Goal: Task Accomplishment & Management: Manage account settings

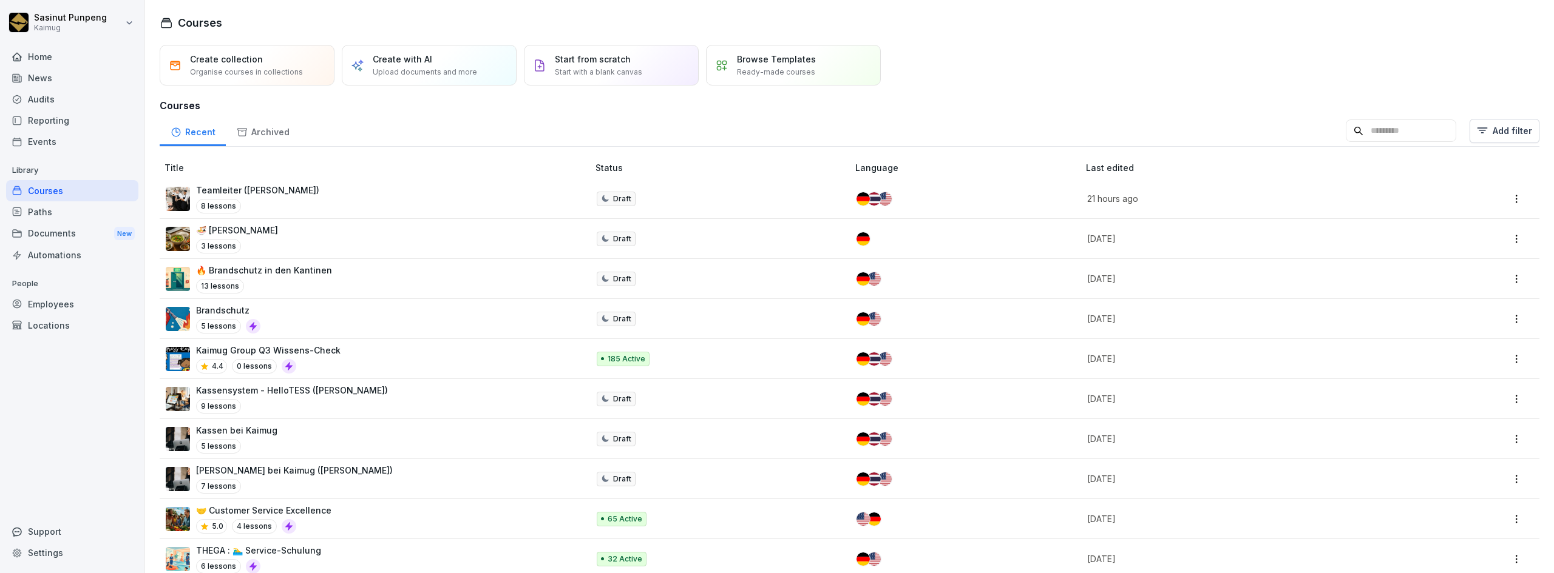
click at [68, 235] on div "Documents New" at bounding box center [72, 234] width 132 height 22
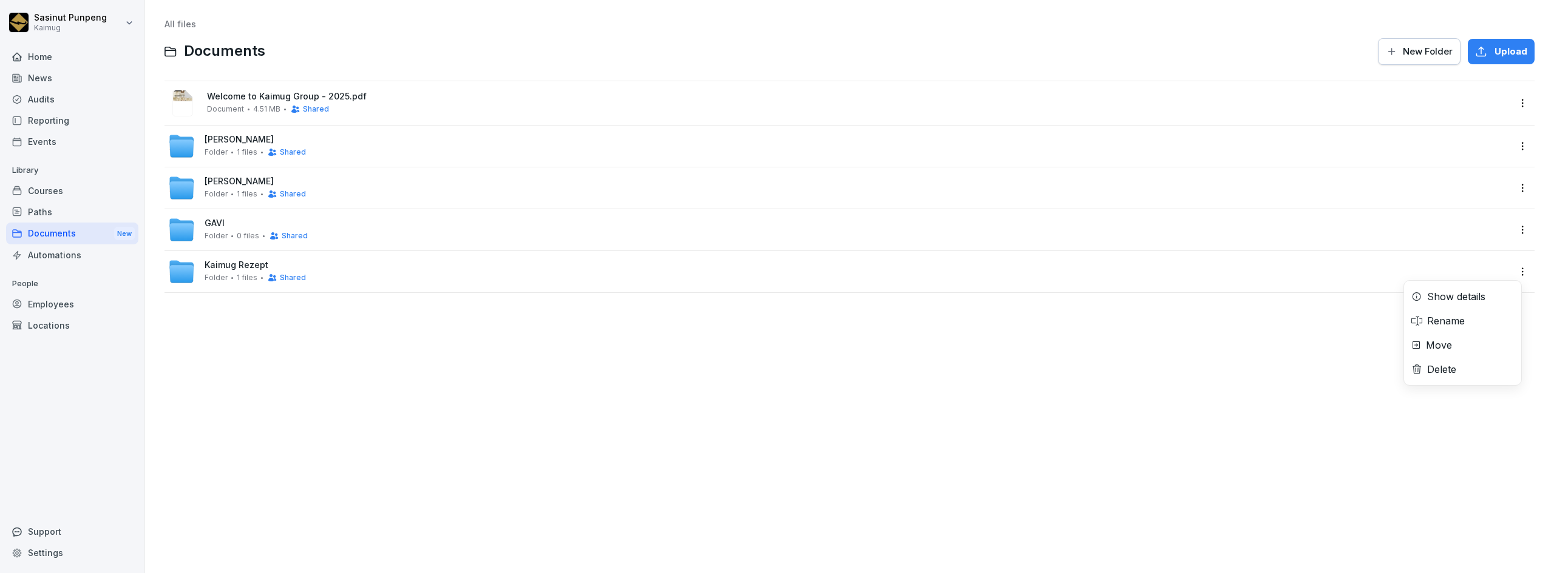
click at [1513, 272] on html "Sasinut Punpeng Kaimug Home News Audits Reporting Events Library Courses Paths …" at bounding box center [777, 286] width 1554 height 573
click at [1356, 280] on html "Sasinut Punpeng Kaimug Home News Audits Reporting Events Library Courses Paths …" at bounding box center [777, 286] width 1554 height 573
click at [1506, 272] on html "Sasinut Punpeng Kaimug Home News Audits Reporting Events Library Courses Paths …" at bounding box center [777, 286] width 1554 height 573
click at [1370, 271] on html "Sasinut Punpeng Kaimug Home News Audits Reporting Events Library Courses Paths …" at bounding box center [777, 286] width 1554 height 573
click at [245, 266] on span "Kaimug Rezept" at bounding box center [237, 265] width 64 height 10
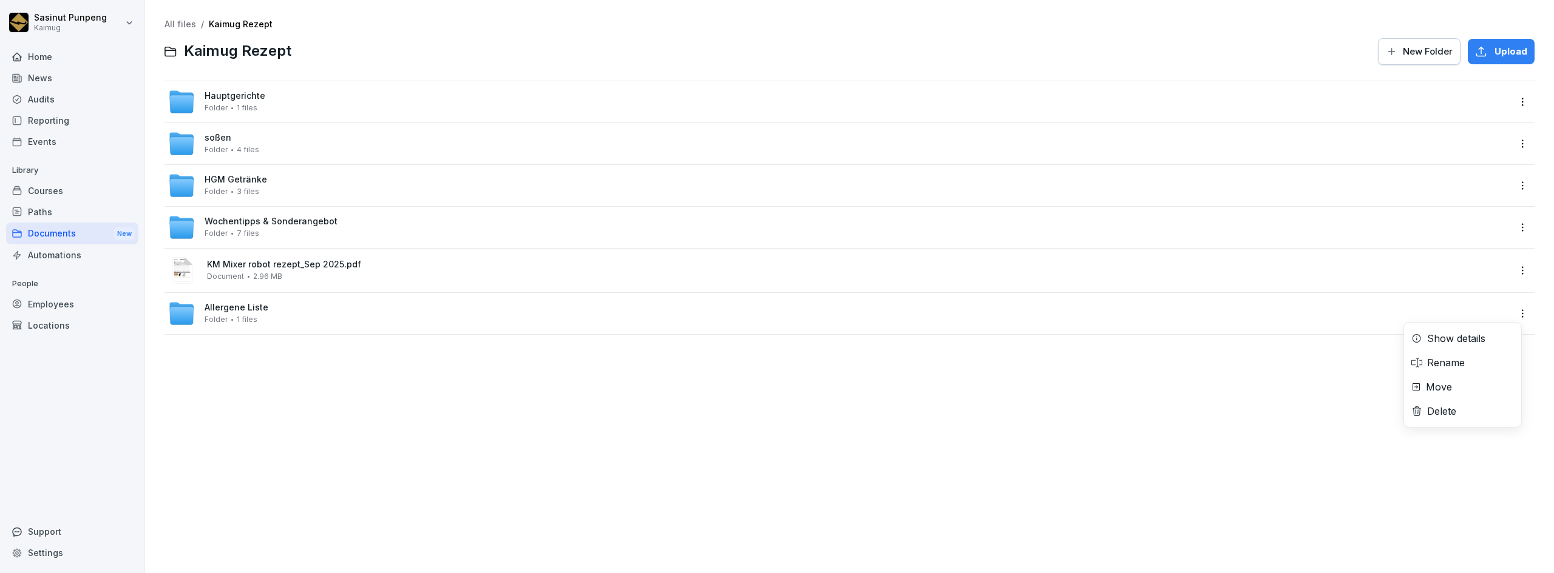
click at [1509, 314] on html "Sasinut Punpeng Kaimug Home News Audits Reporting Events Library Courses Paths …" at bounding box center [777, 286] width 1554 height 573
click at [1454, 394] on div "Move" at bounding box center [1462, 387] width 117 height 24
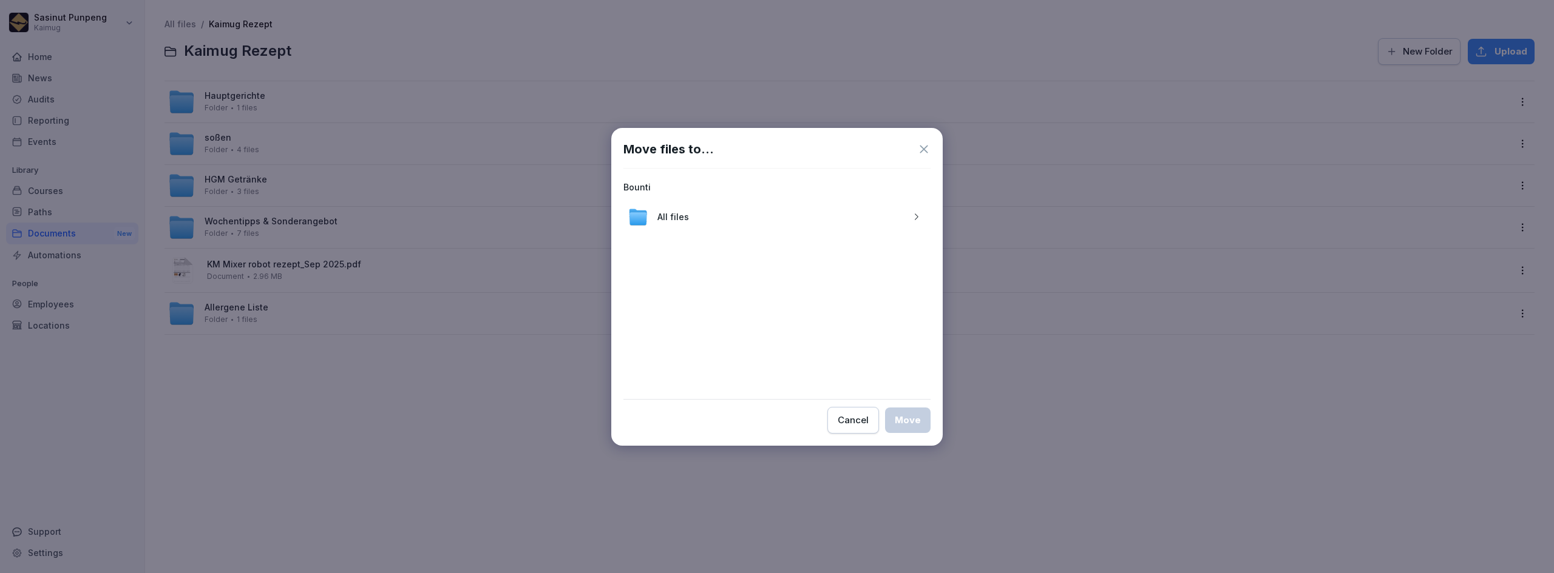
click at [771, 217] on div "All files" at bounding box center [776, 217] width 307 height 29
click at [921, 425] on button "Move" at bounding box center [908, 420] width 46 height 25
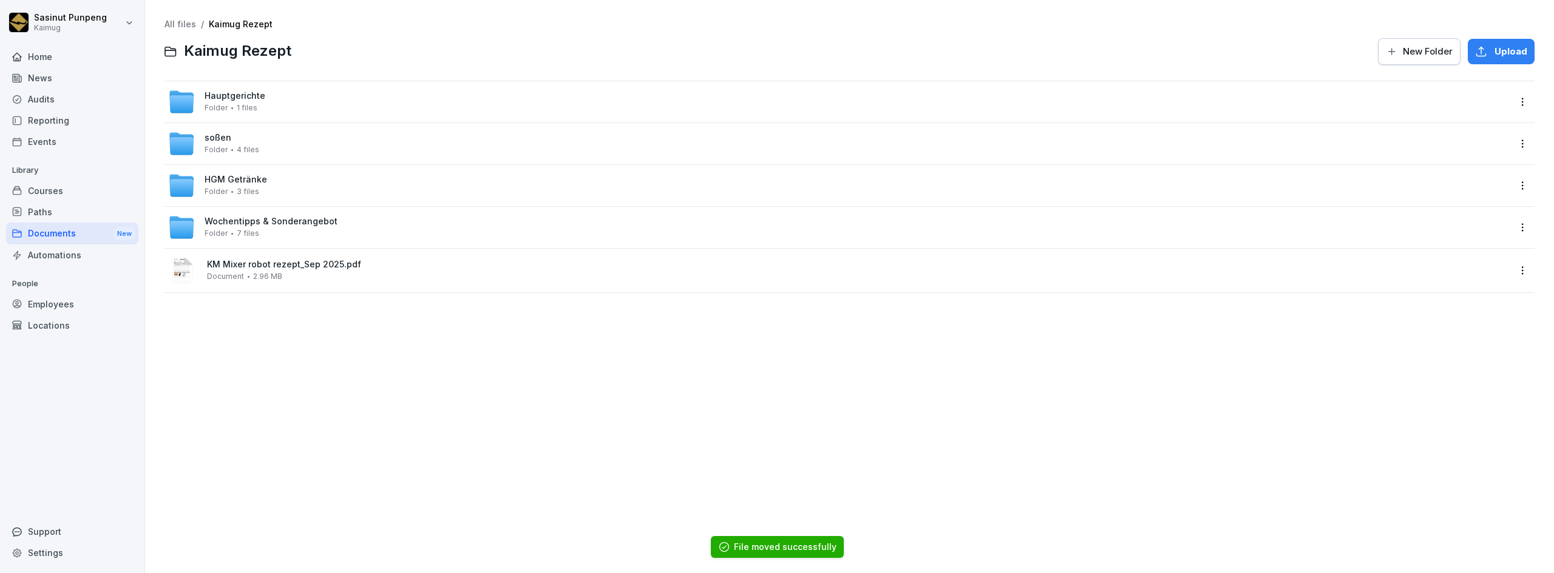
click at [175, 25] on link "All files" at bounding box center [180, 24] width 32 height 10
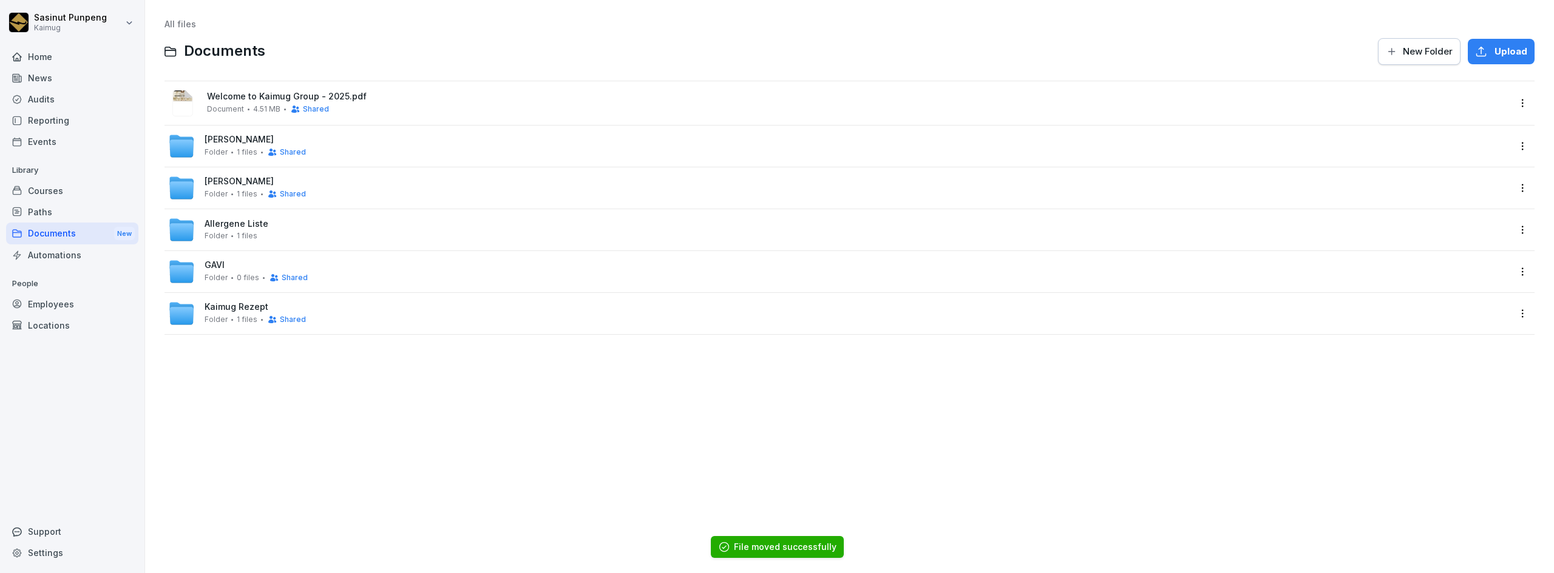
click at [228, 226] on span "Allergene Liste" at bounding box center [237, 224] width 64 height 10
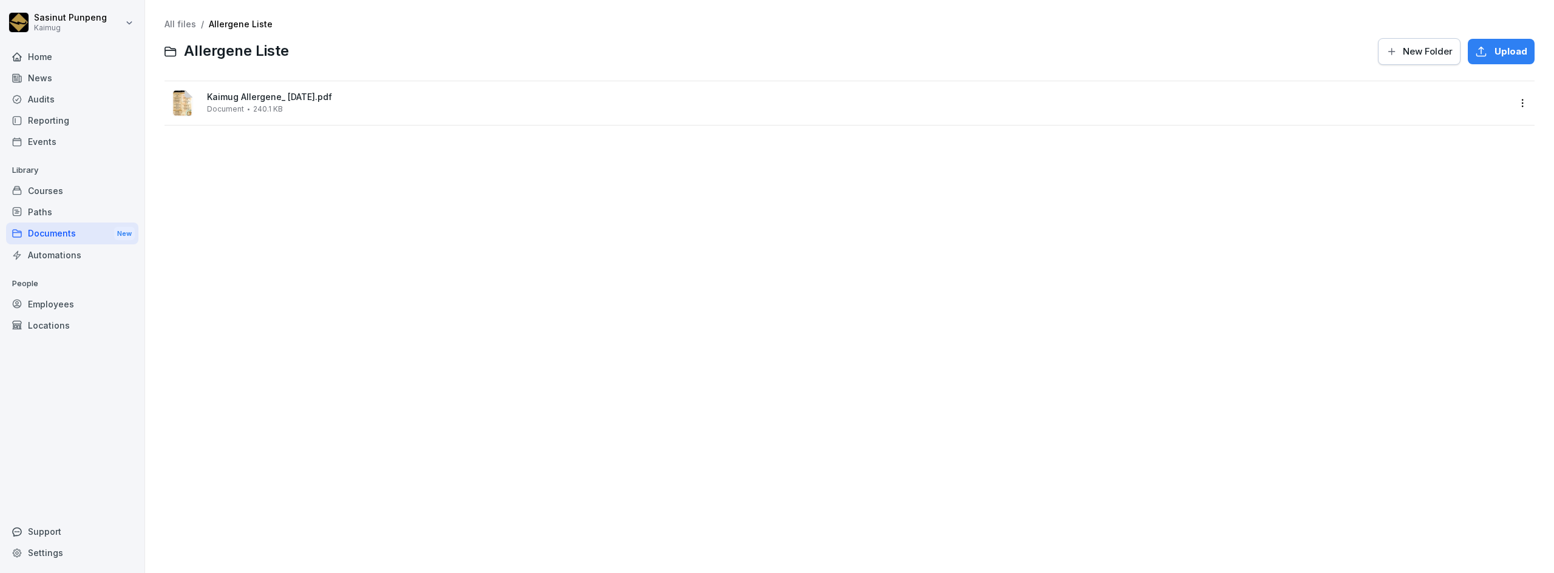
click at [245, 96] on span "Kaimug Allergene_ [DATE].pdf" at bounding box center [858, 97] width 1302 height 10
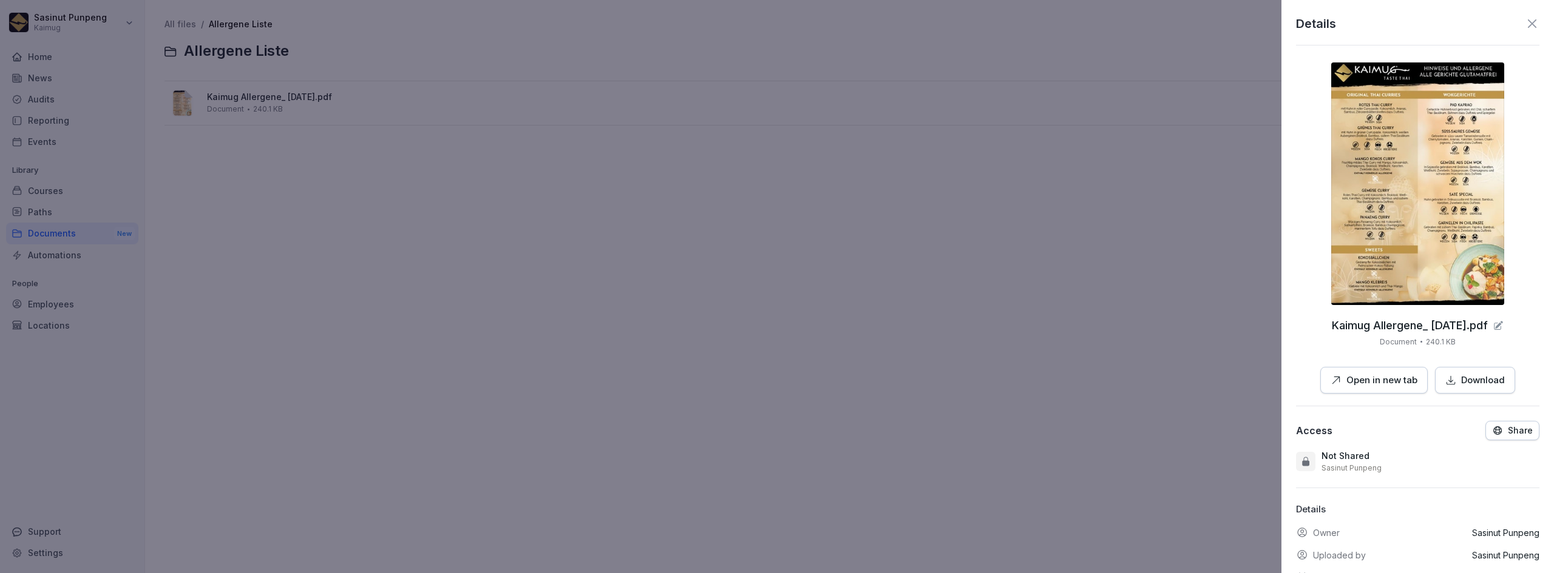
click at [1527, 25] on icon at bounding box center [1531, 23] width 8 height 8
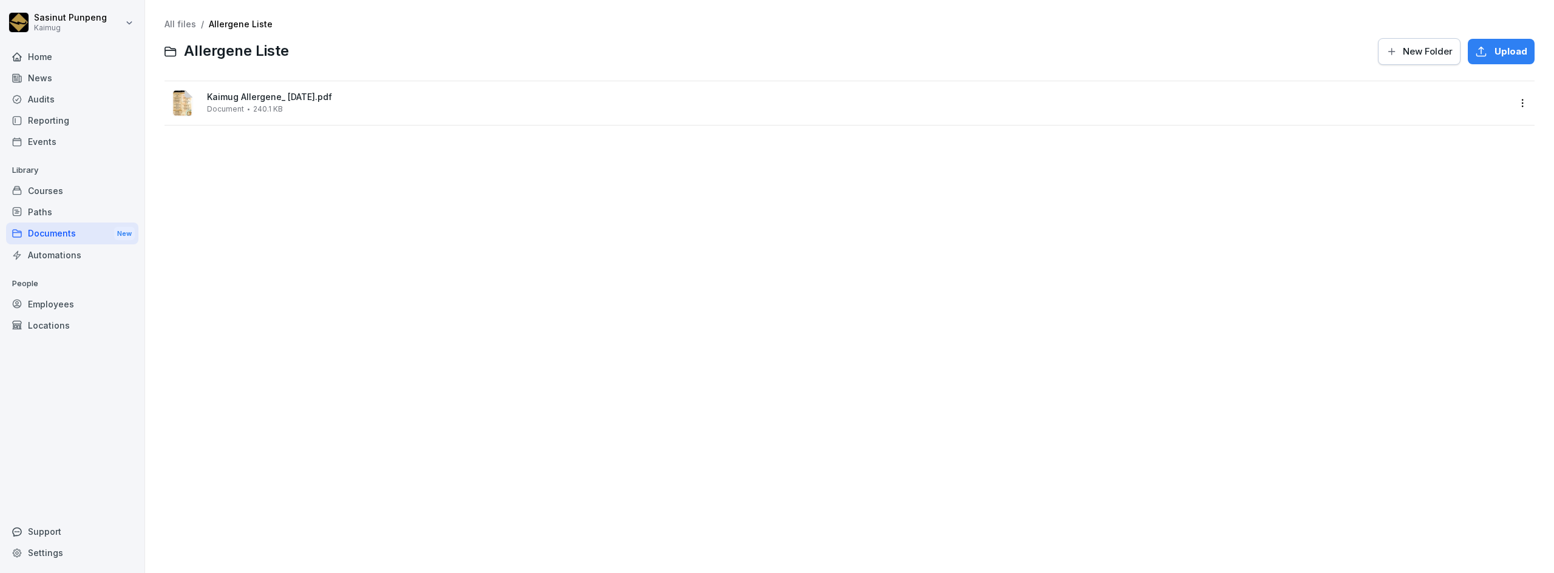
click at [208, 309] on div "All files / Allergene Liste Allergene Liste New Folder Upload Kaimug Allergene_…" at bounding box center [849, 286] width 1390 height 555
click at [160, 29] on div "All files / Allergene Liste Allergene Liste New Folder Upload Kaimug Allergene_…" at bounding box center [849, 286] width 1390 height 555
click at [167, 25] on link "All files" at bounding box center [180, 24] width 32 height 10
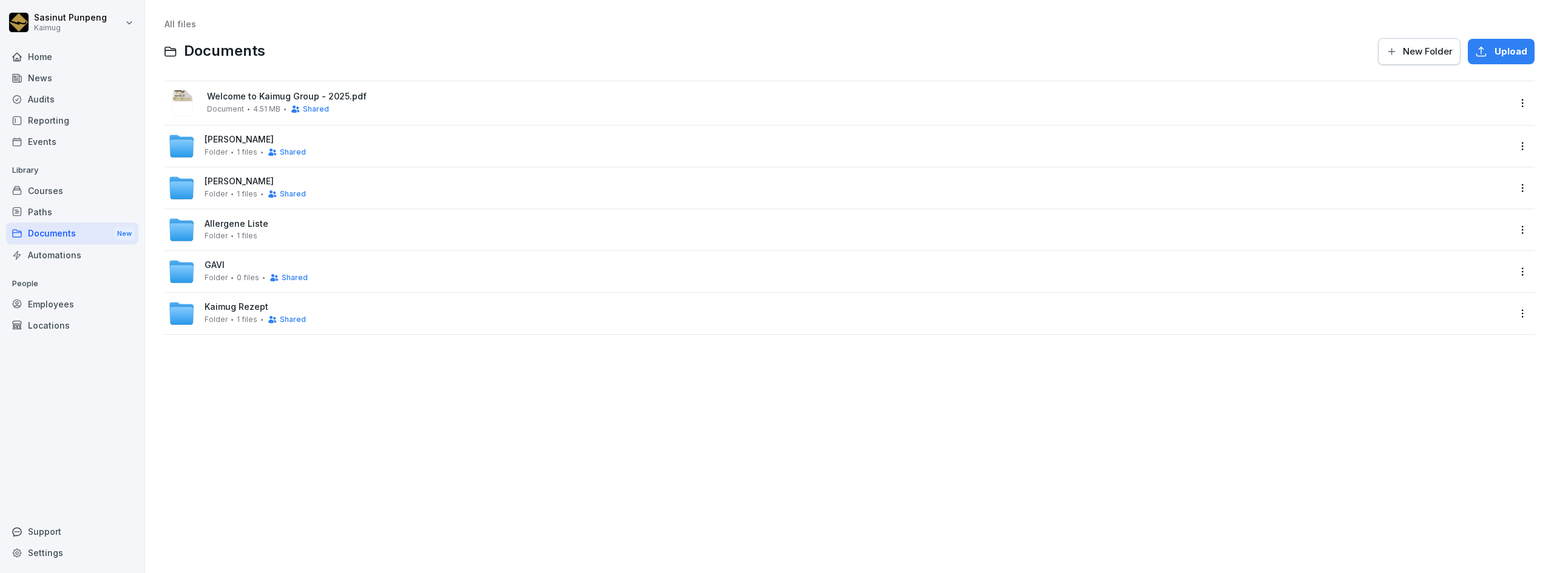
click at [1513, 230] on html "Sasinut Punpeng Kaimug Home News Audits Reporting Events Library Courses Paths …" at bounding box center [777, 286] width 1554 height 573
click at [1465, 262] on div "Show details" at bounding box center [1456, 255] width 58 height 15
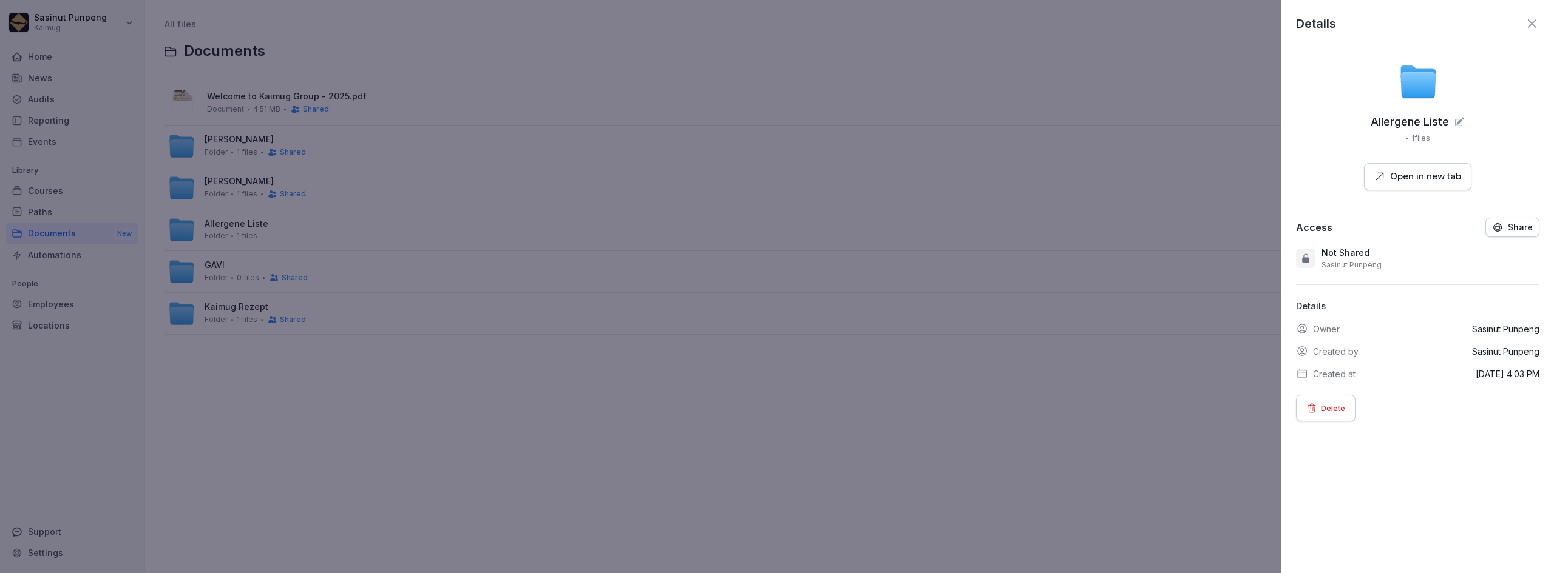
click at [1518, 224] on p "Share" at bounding box center [1519, 228] width 25 height 10
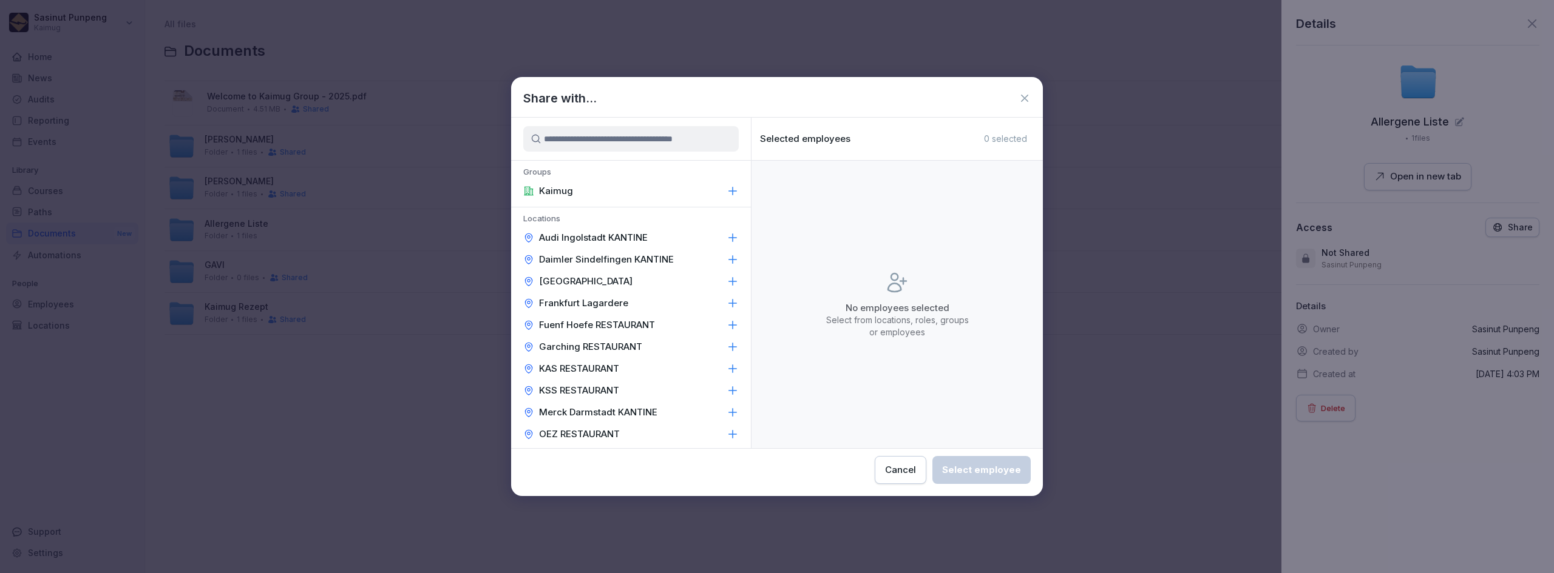
click at [603, 197] on div "Kaimug" at bounding box center [631, 191] width 240 height 22
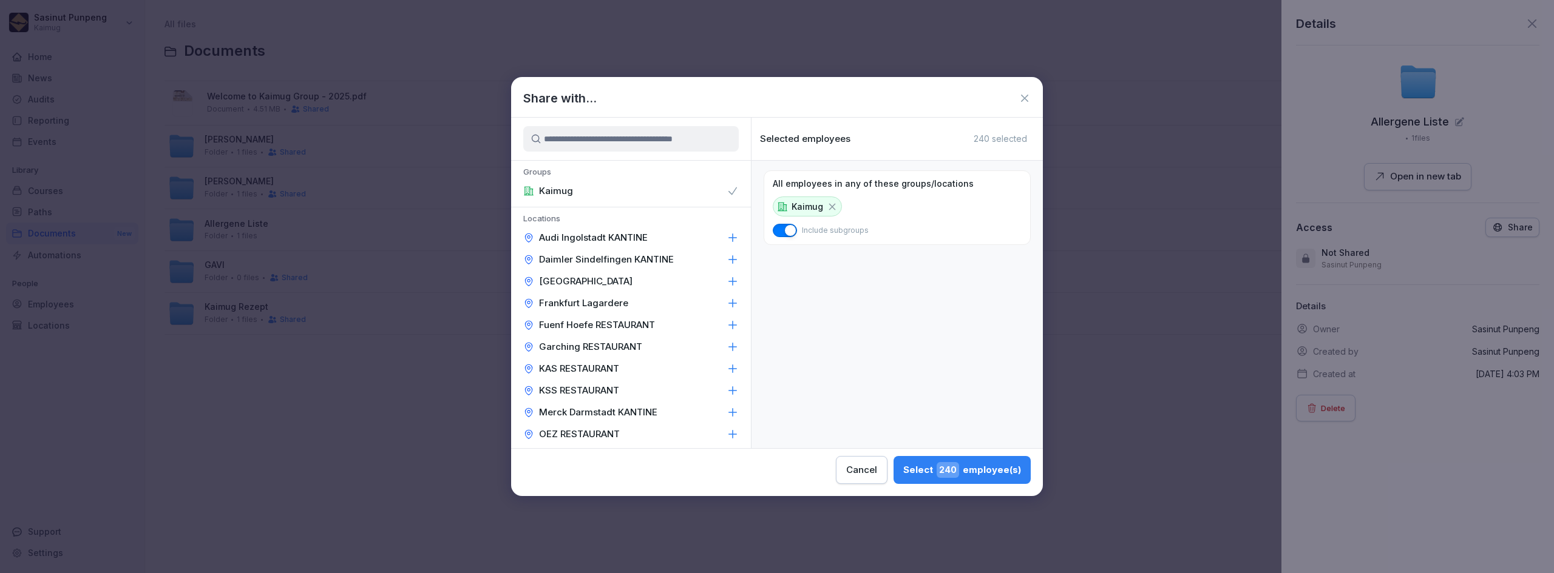
click at [726, 194] on icon at bounding box center [732, 191] width 12 height 12
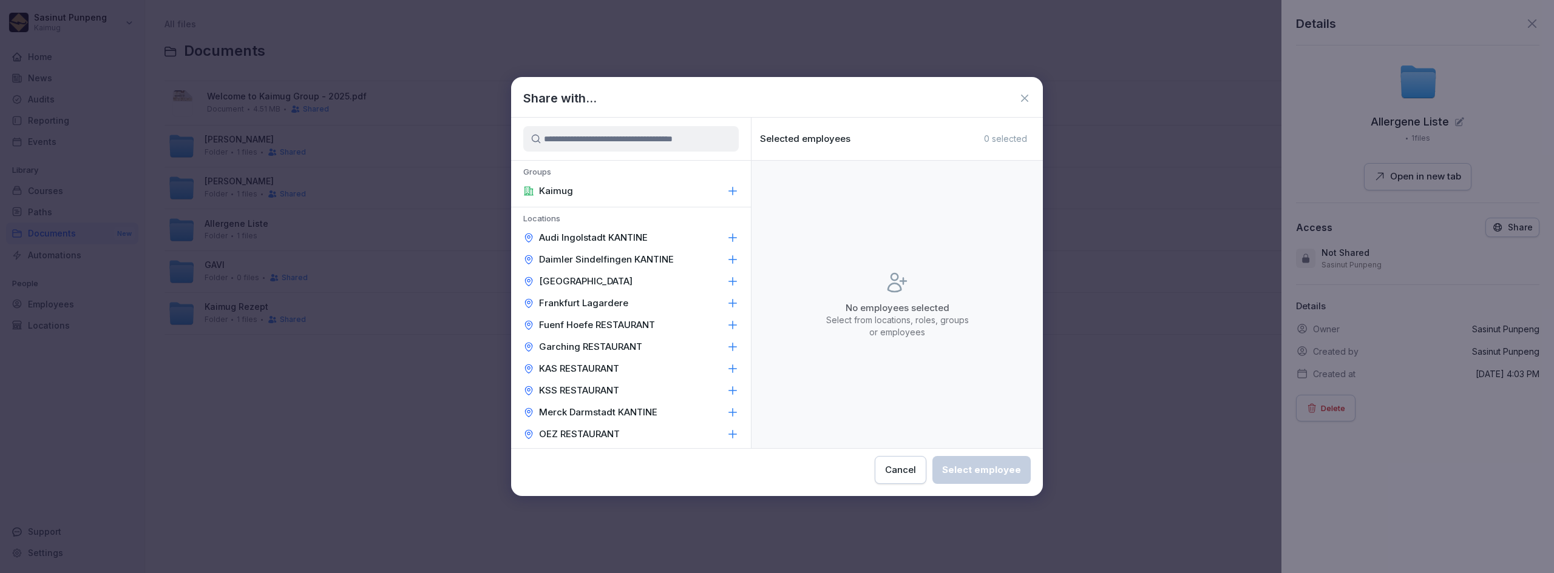
click at [705, 328] on div "Fuenf Hoefe RESTAURANT" at bounding box center [631, 325] width 240 height 22
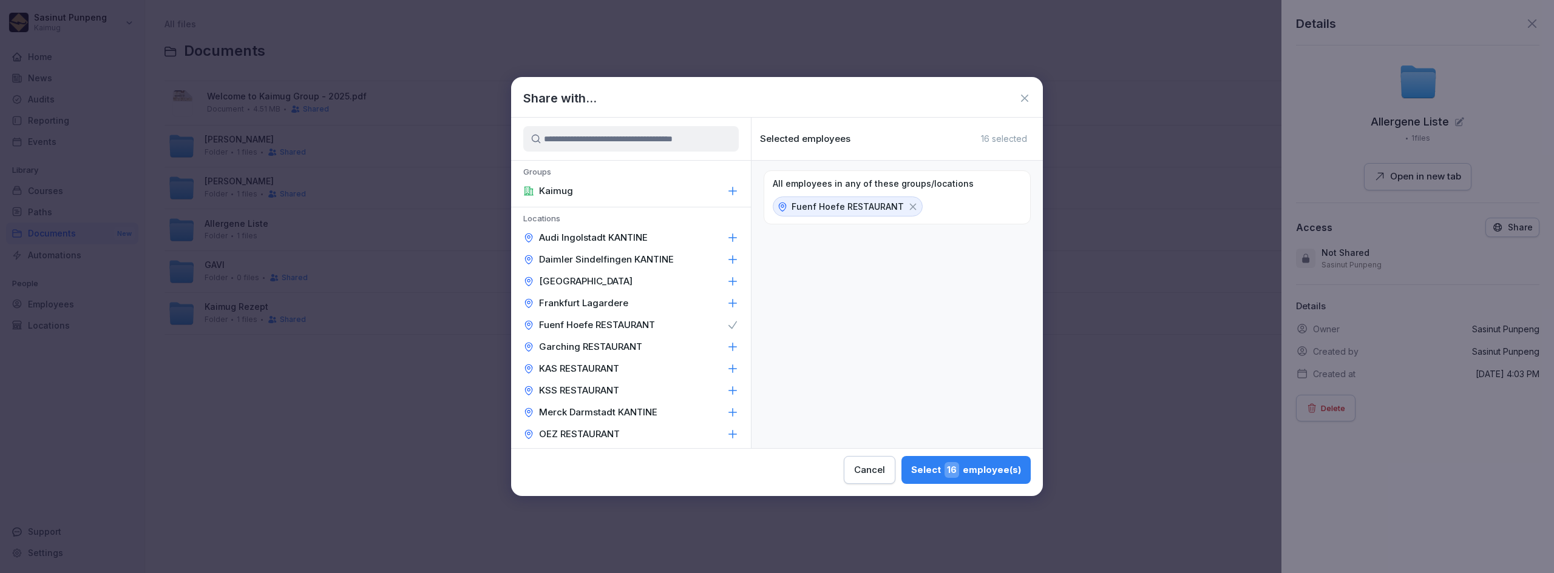
click at [701, 347] on div "Garching RESTAURANT" at bounding box center [631, 347] width 240 height 22
click at [698, 369] on div "KAS RESTAURANT" at bounding box center [631, 369] width 240 height 22
drag, startPoint x: 686, startPoint y: 385, endPoint x: 681, endPoint y: 390, distance: 7.7
click at [681, 390] on div "KSS RESTAURANT" at bounding box center [631, 391] width 240 height 22
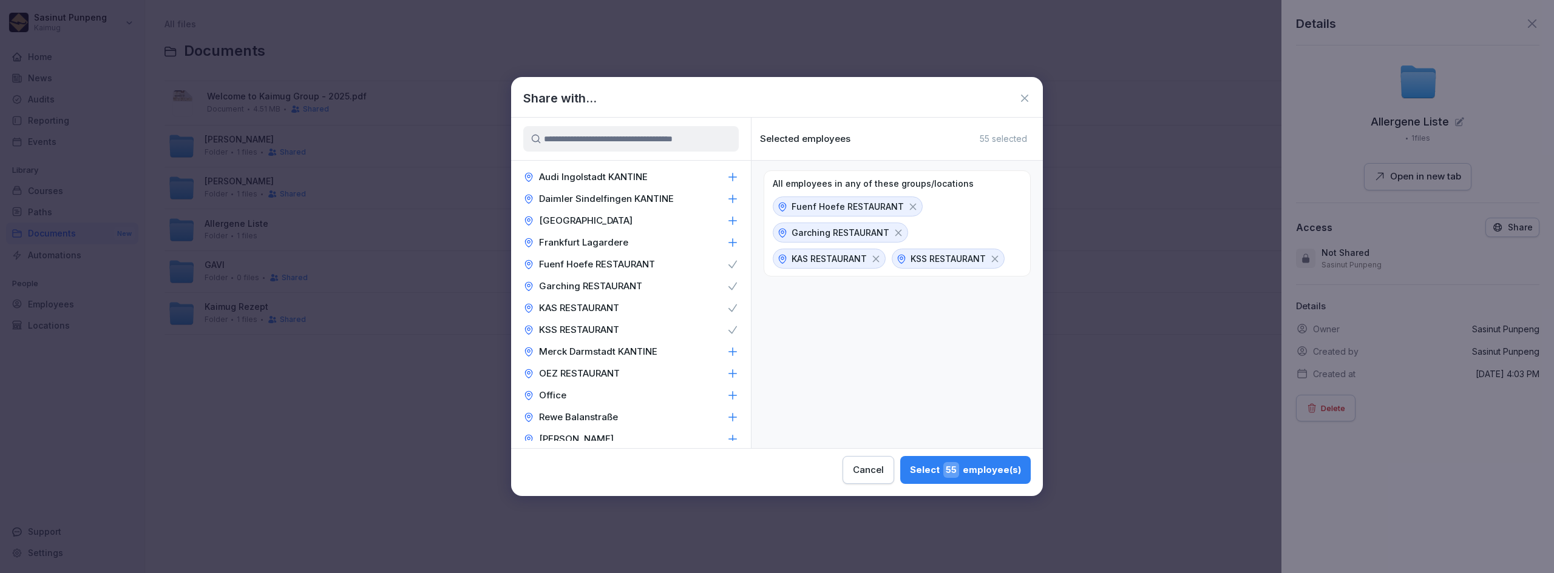
click at [672, 381] on div "OEZ RESTAURANT" at bounding box center [631, 374] width 240 height 22
click at [668, 391] on div "Office" at bounding box center [631, 396] width 240 height 22
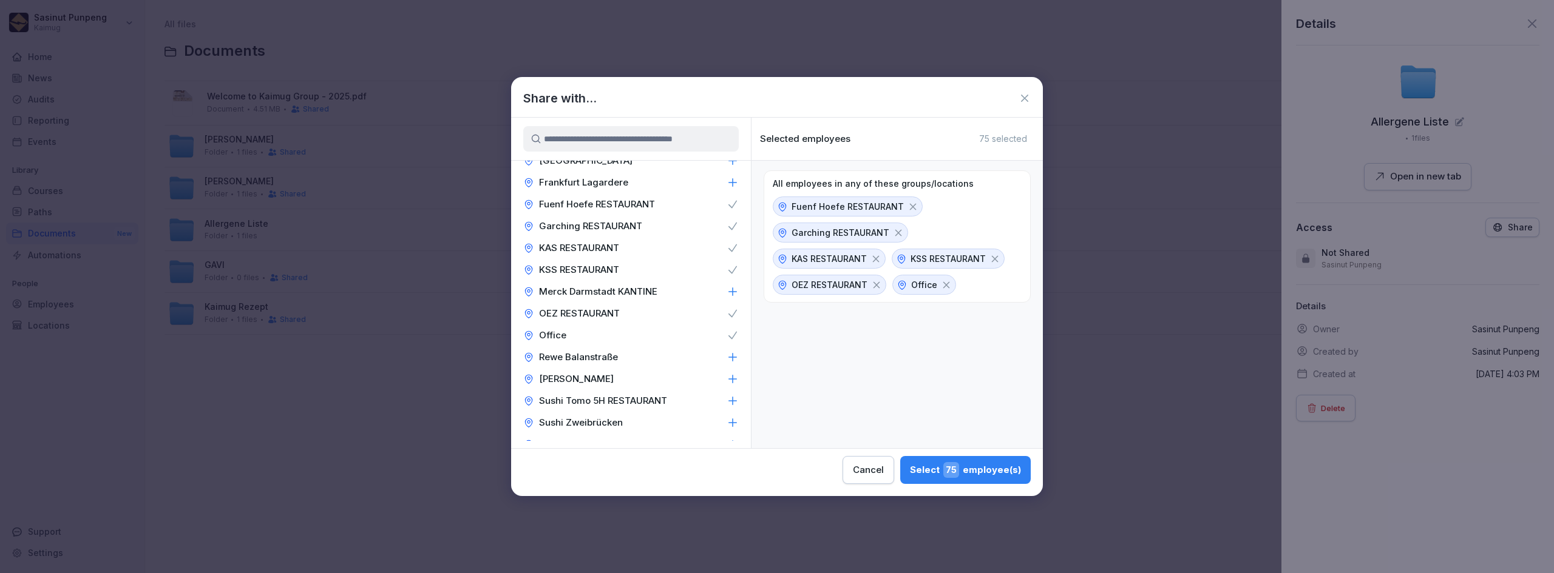
scroll to position [121, 0]
click at [651, 385] on div "[PERSON_NAME]" at bounding box center [631, 379] width 240 height 22
click at [652, 399] on p "Sushi Tomo 5H RESTAURANT" at bounding box center [603, 400] width 128 height 12
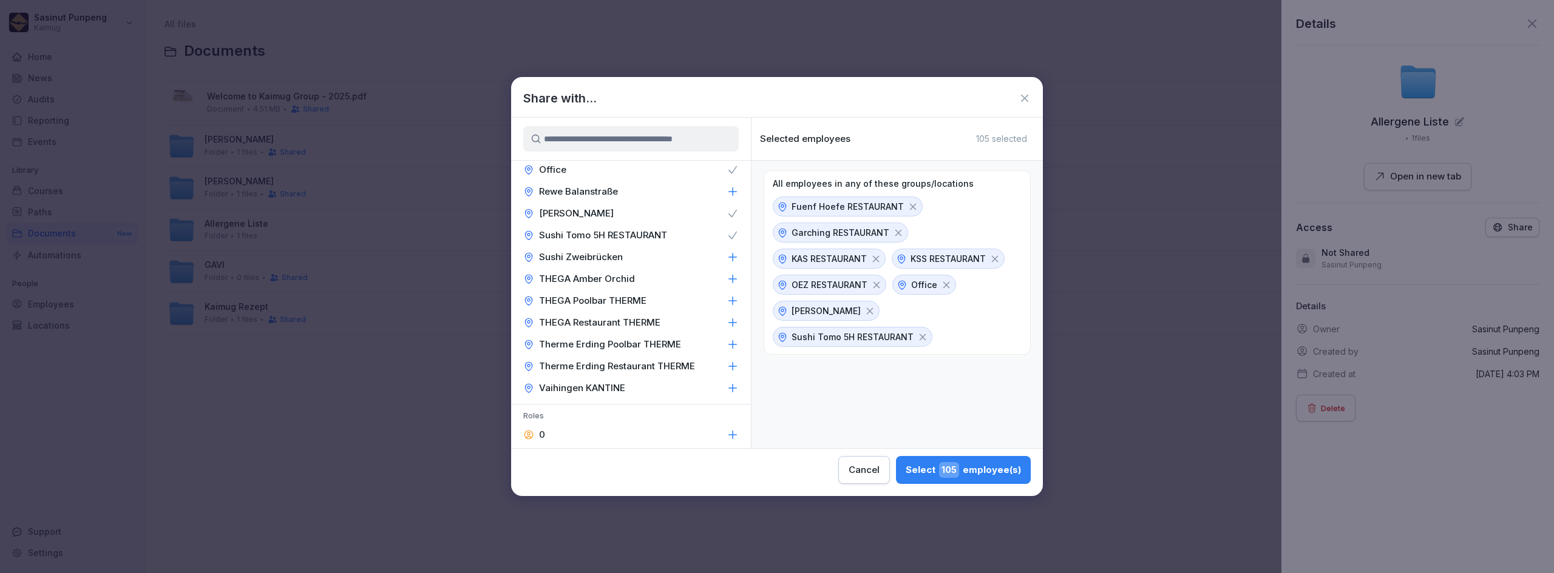
scroll to position [303, 0]
click at [641, 265] on div "THEGA Amber Orchid" at bounding box center [631, 262] width 240 height 22
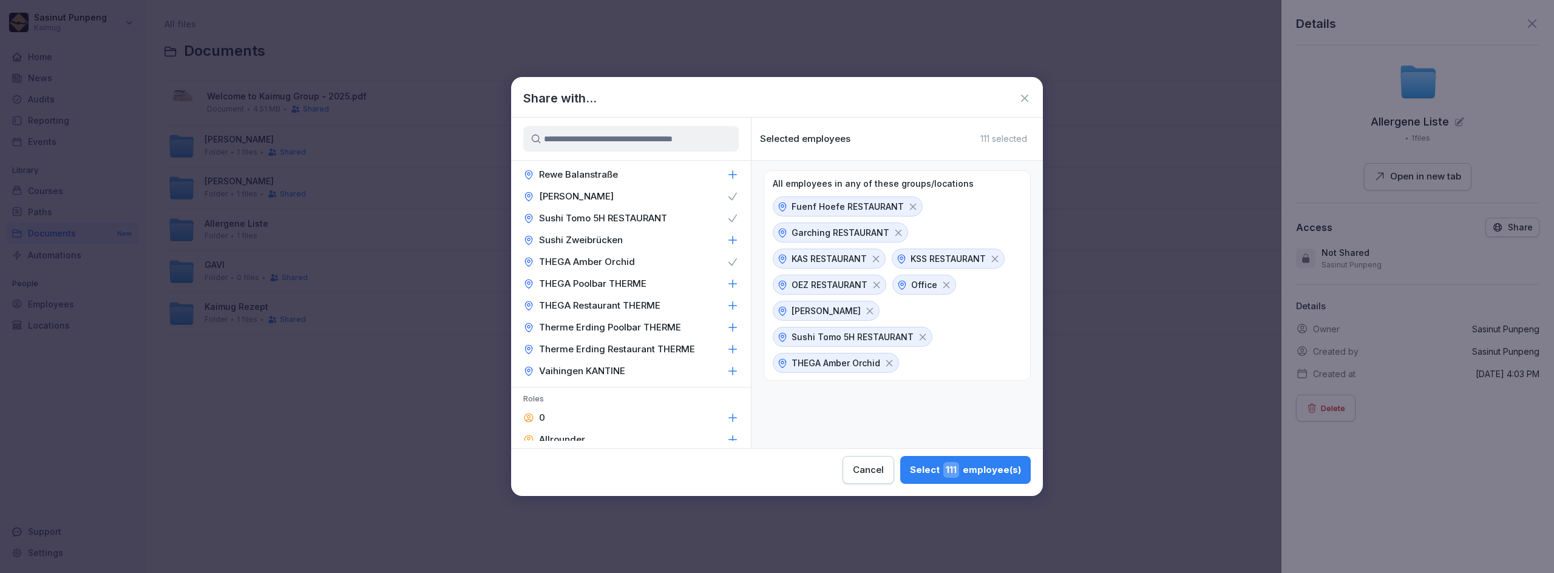
click at [643, 281] on p "THEGA Poolbar THERME" at bounding box center [592, 284] width 107 height 12
click at [643, 310] on p "THEGA Restaurant THERME" at bounding box center [599, 306] width 121 height 12
click at [643, 328] on p "Therme Erding Poolbar THERME" at bounding box center [610, 328] width 142 height 12
click at [642, 353] on p "Therme Erding Restaurant THERME" at bounding box center [617, 349] width 156 height 12
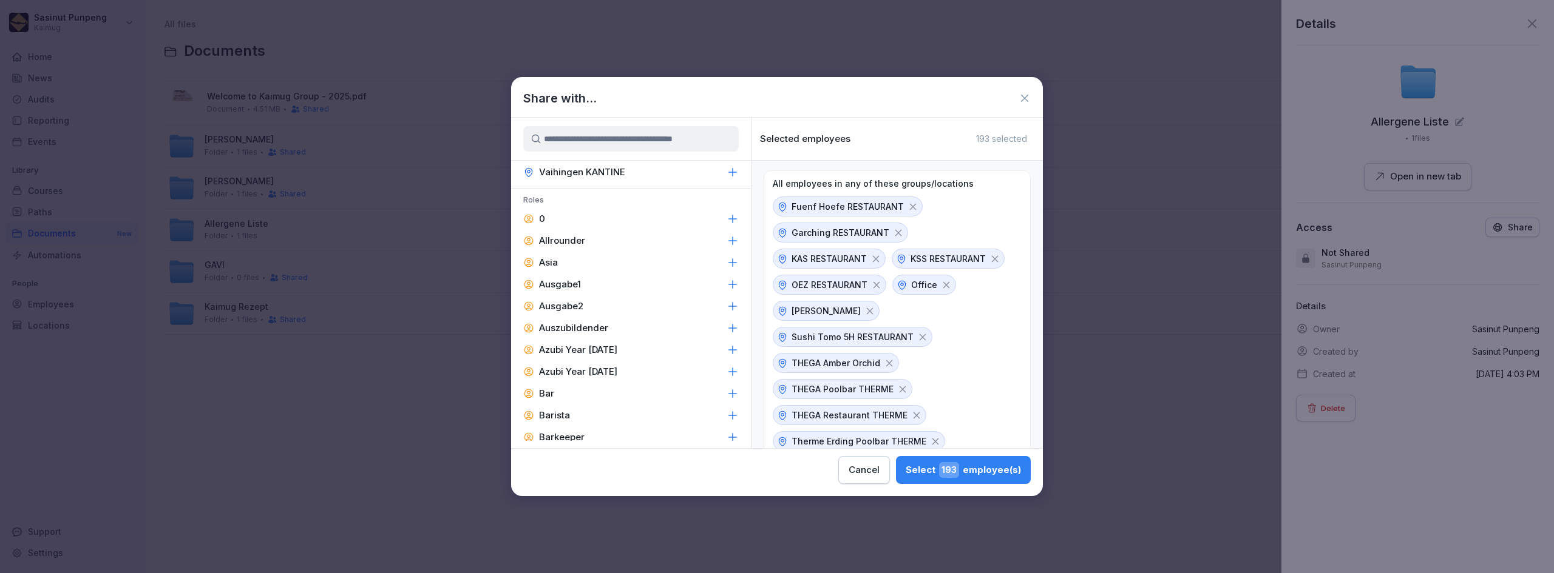
scroll to position [485, 0]
click at [952, 473] on span "193" at bounding box center [949, 470] width 20 height 16
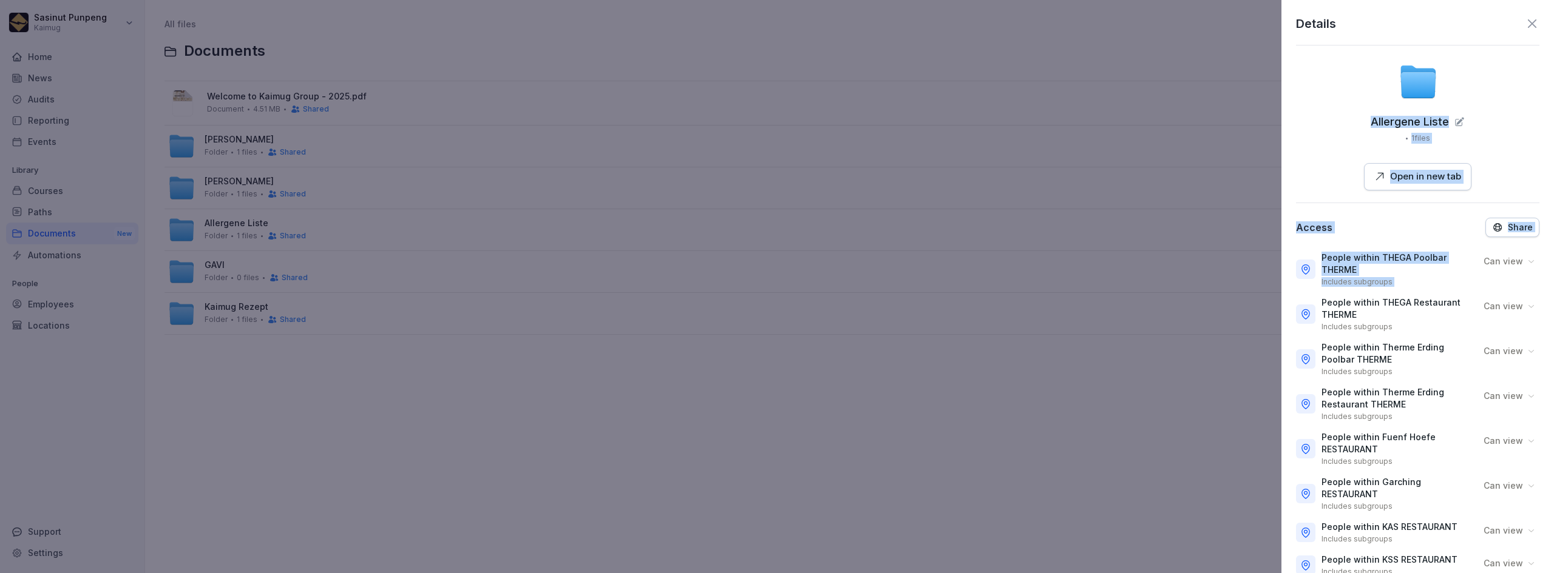
drag, startPoint x: 1522, startPoint y: 21, endPoint x: 1517, endPoint y: 253, distance: 231.9
click at [1517, 253] on div "Details Allergene Liste 1 files Open in new tab Access Share People within THEG…" at bounding box center [1417, 286] width 272 height 573
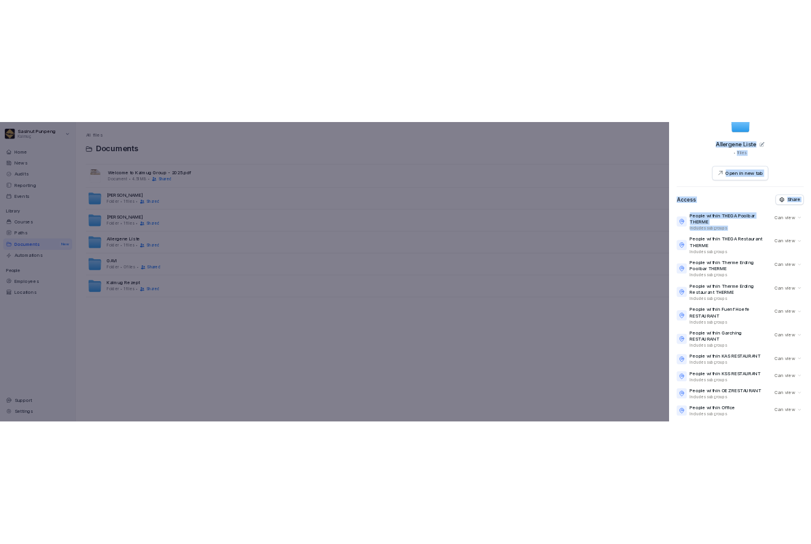
scroll to position [0, 0]
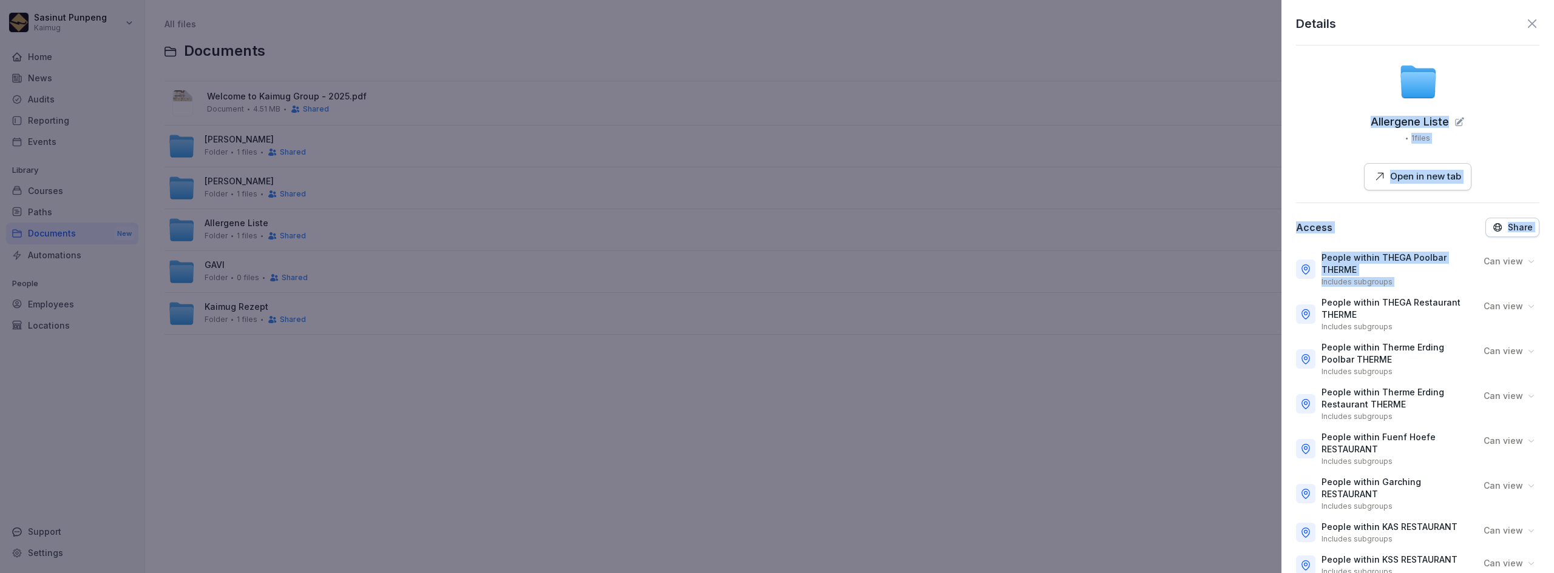
click at [1524, 30] on icon at bounding box center [1531, 23] width 15 height 15
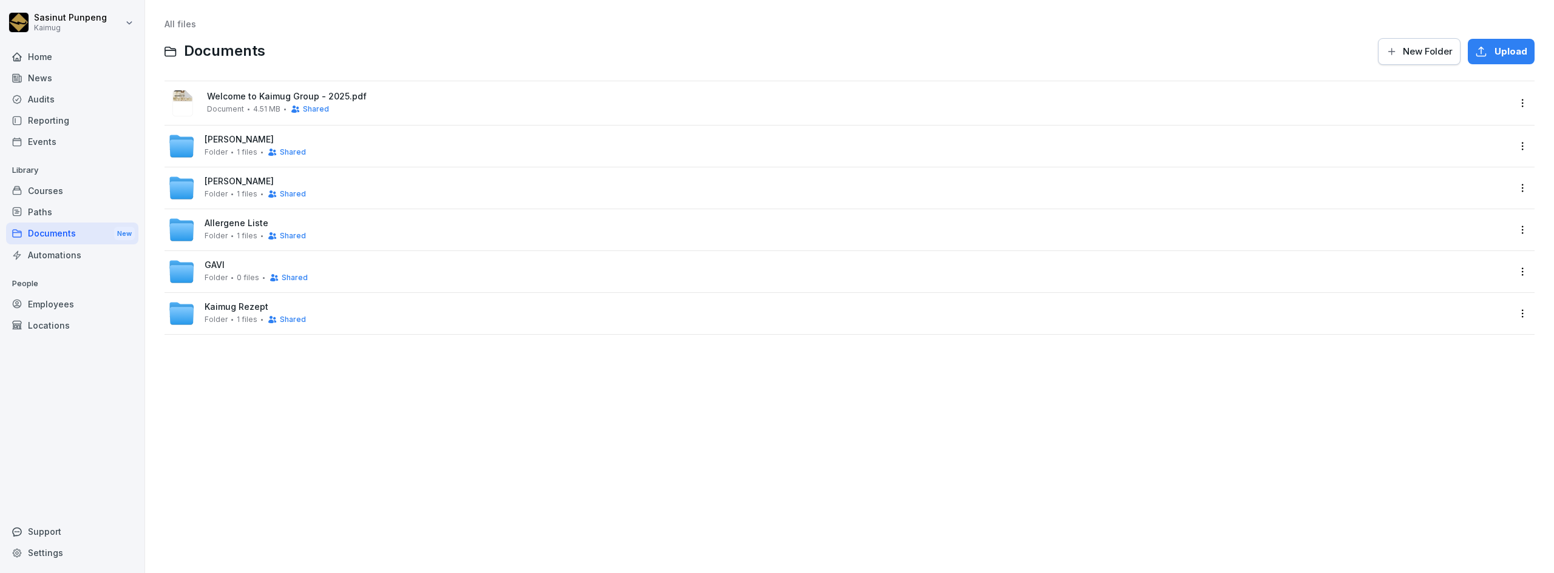
click at [53, 305] on div "Employees" at bounding box center [72, 304] width 132 height 21
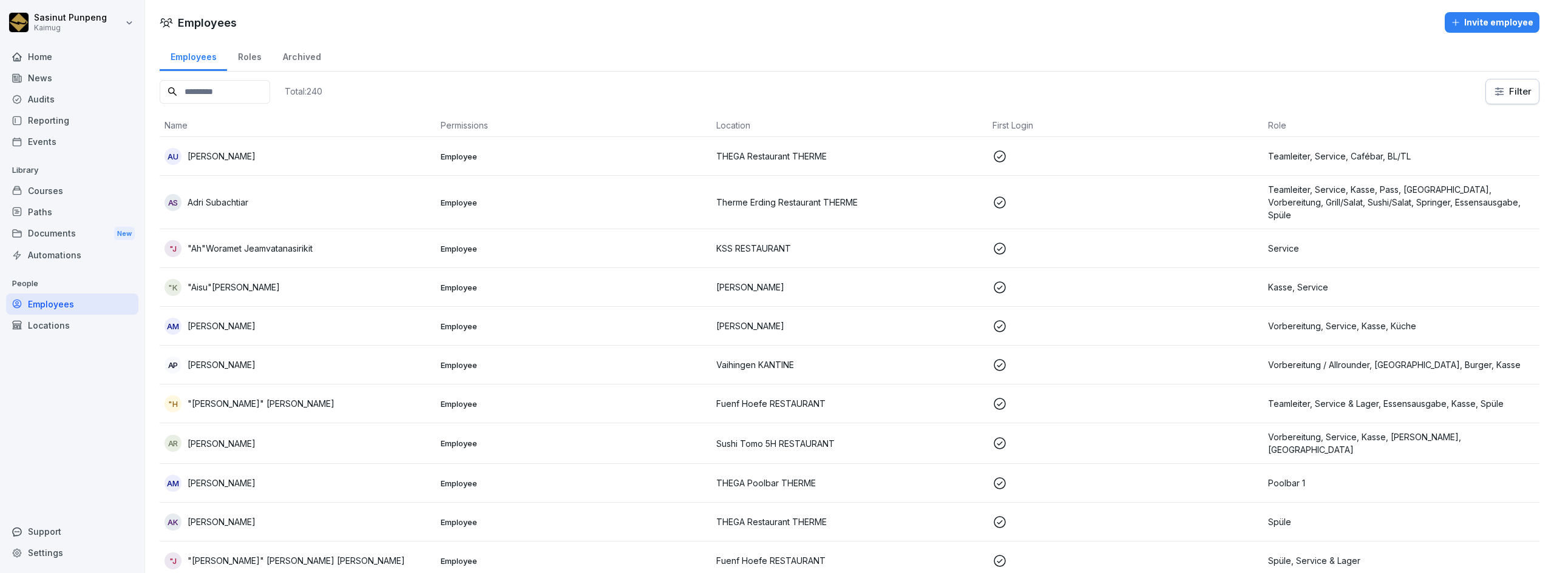
click at [238, 83] on input at bounding box center [215, 92] width 110 height 24
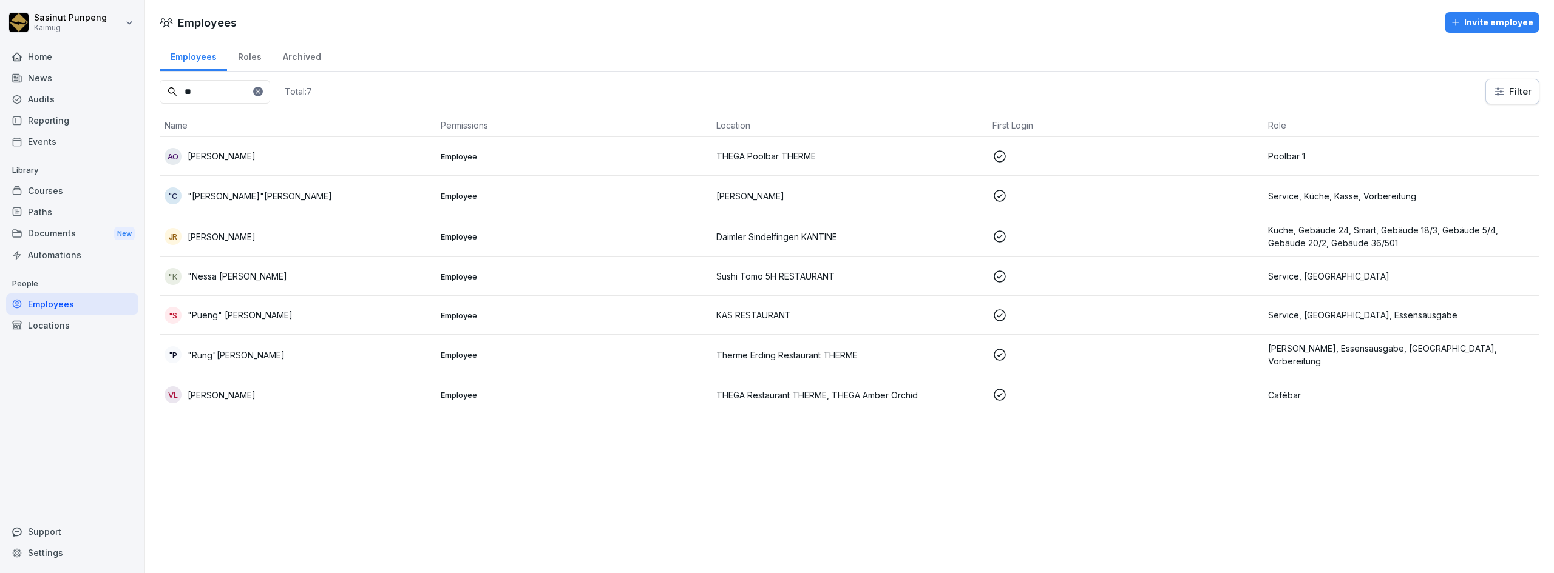
type input "*"
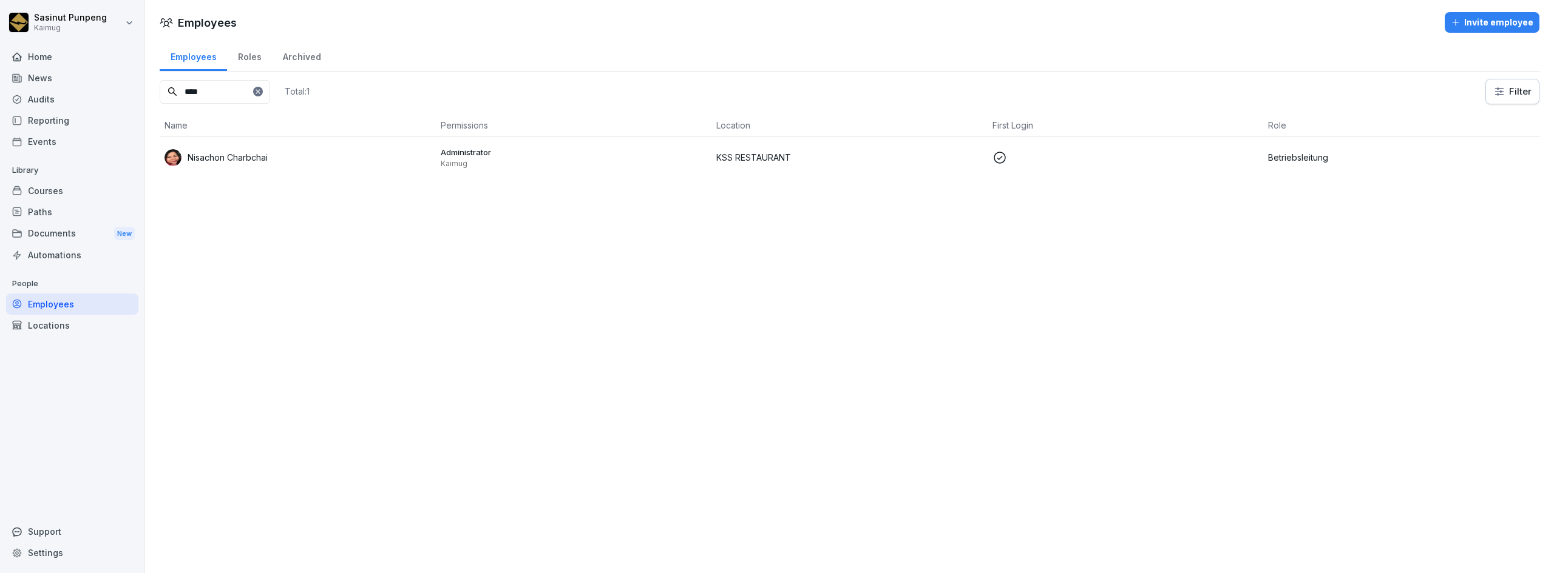
type input "****"
click at [268, 164] on div "Nisachon Charbchai" at bounding box center [297, 157] width 266 height 17
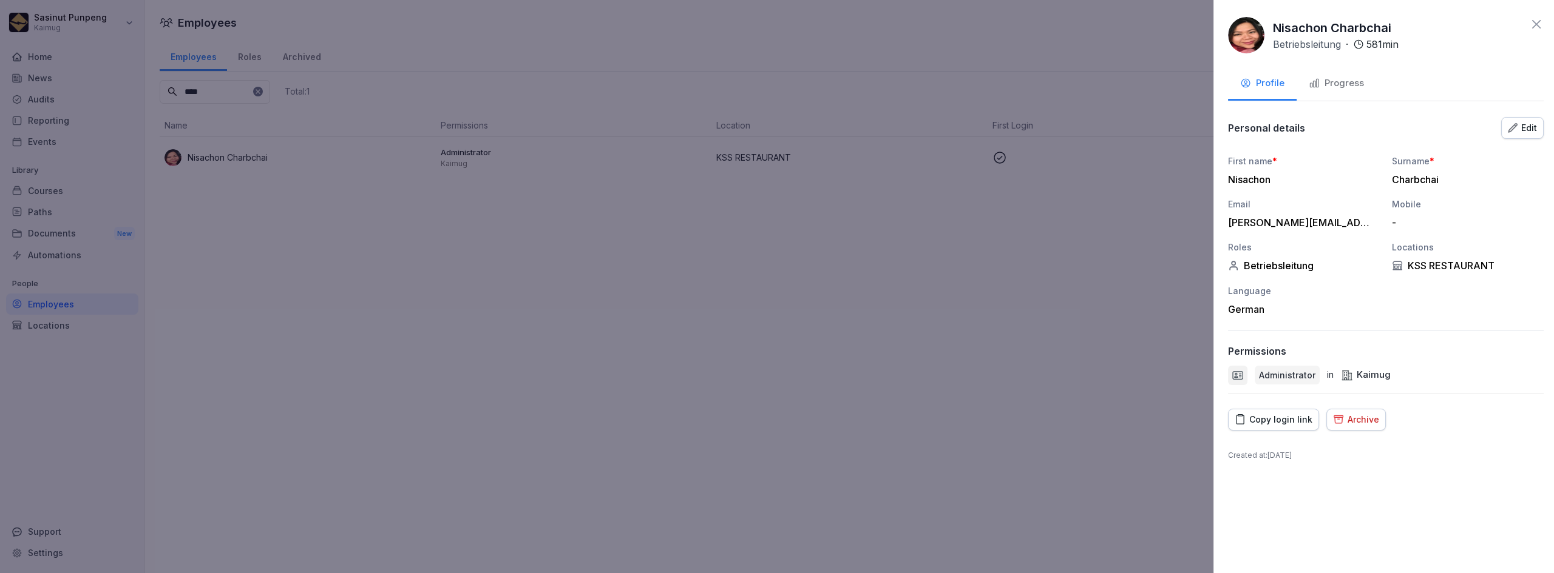
click at [813, 466] on div at bounding box center [777, 286] width 1554 height 573
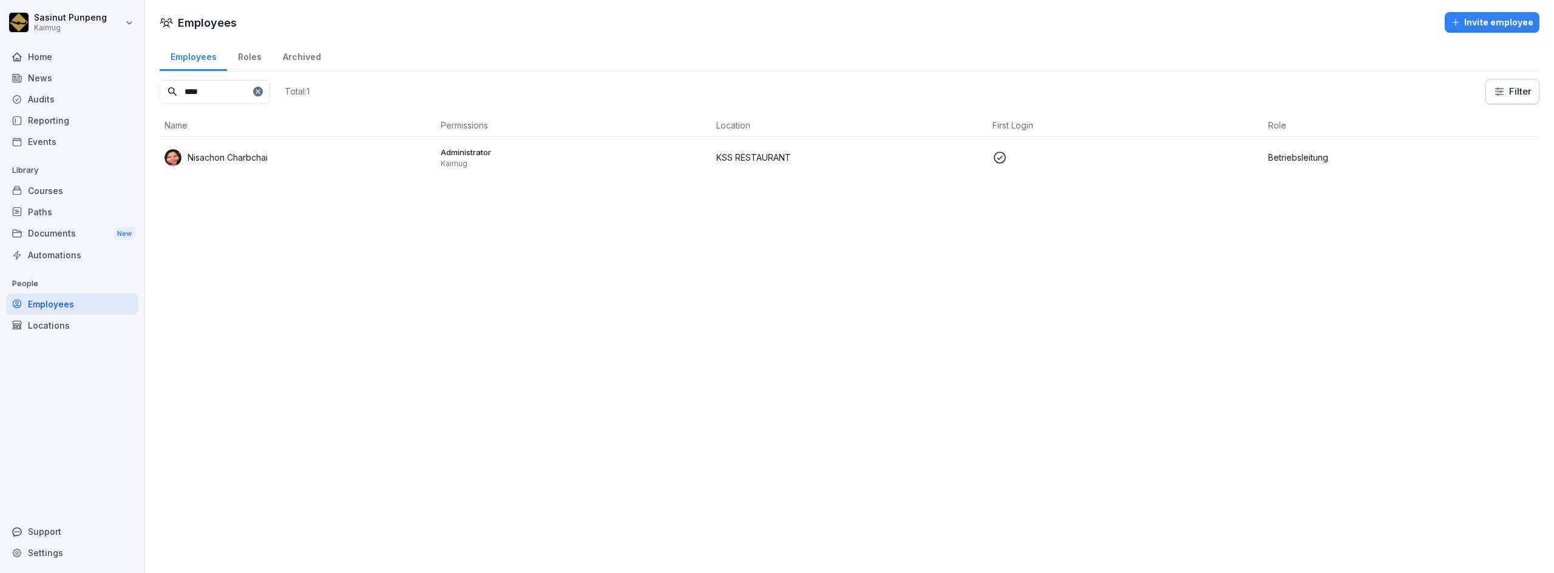
click at [76, 234] on div "Documents New" at bounding box center [72, 234] width 132 height 22
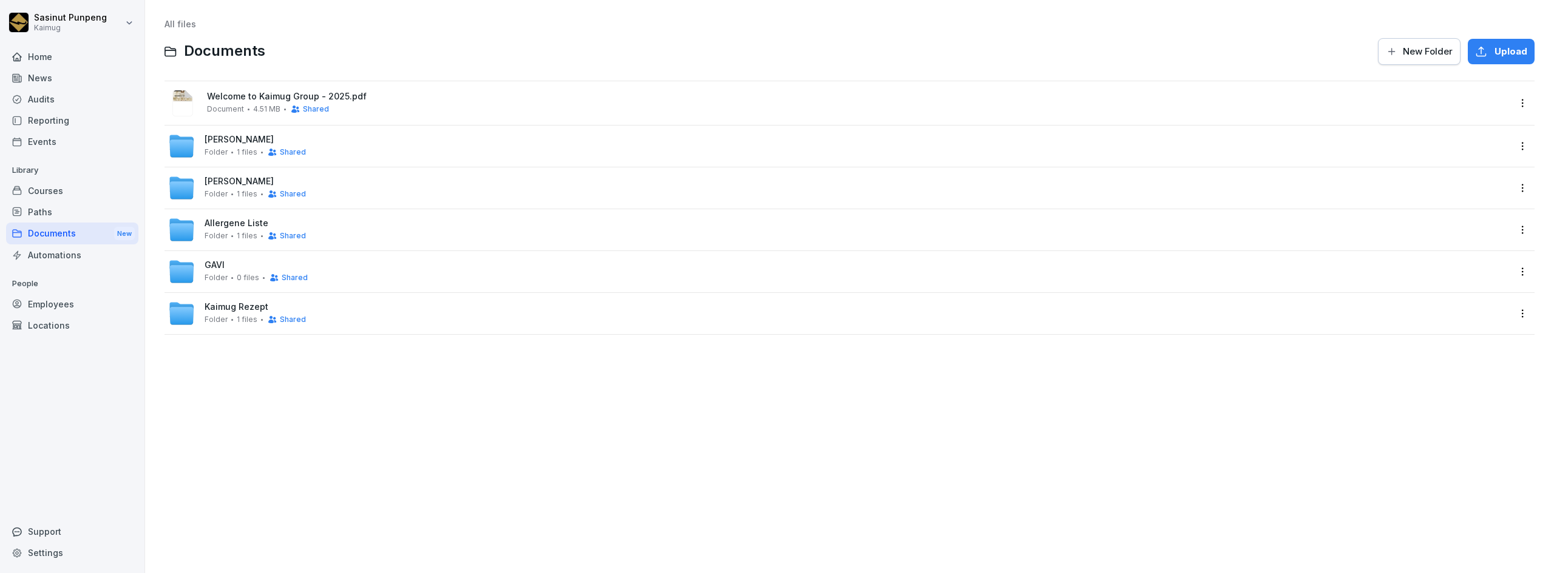
click at [254, 224] on span "Allergene Liste" at bounding box center [237, 223] width 64 height 10
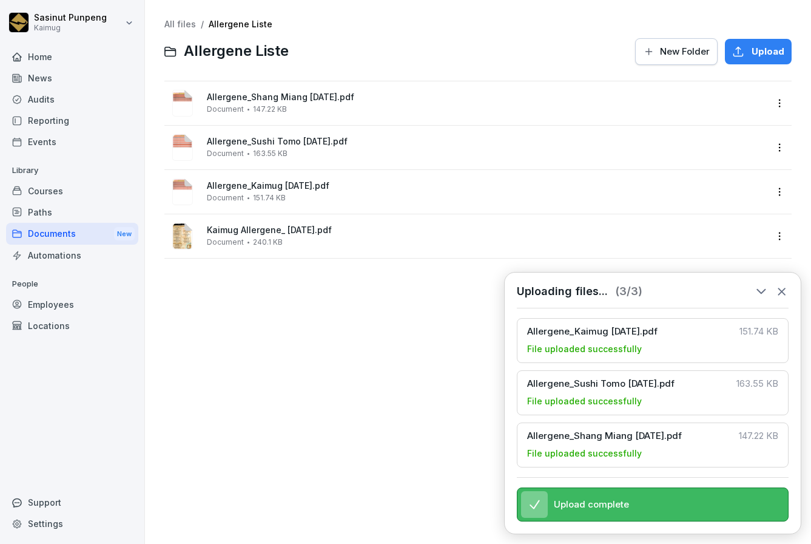
click at [765, 103] on html "Sasinut Punpeng Kaimug Home News Audits Reporting Events Library Courses Paths …" at bounding box center [405, 272] width 811 height 544
click at [723, 222] on div "Rename" at bounding box center [719, 225] width 117 height 24
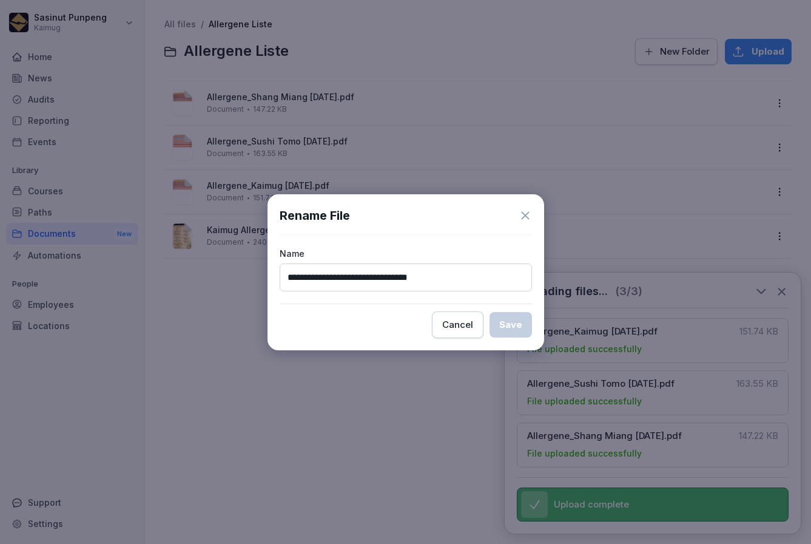
click at [335, 274] on input "**********" at bounding box center [406, 277] width 252 height 28
drag, startPoint x: 335, startPoint y: 276, endPoint x: 281, endPoint y: 283, distance: 54.5
click at [274, 279] on div "**********" at bounding box center [406, 272] width 277 height 156
type input "**********"
click at [498, 329] on button "Save" at bounding box center [511, 324] width 42 height 25
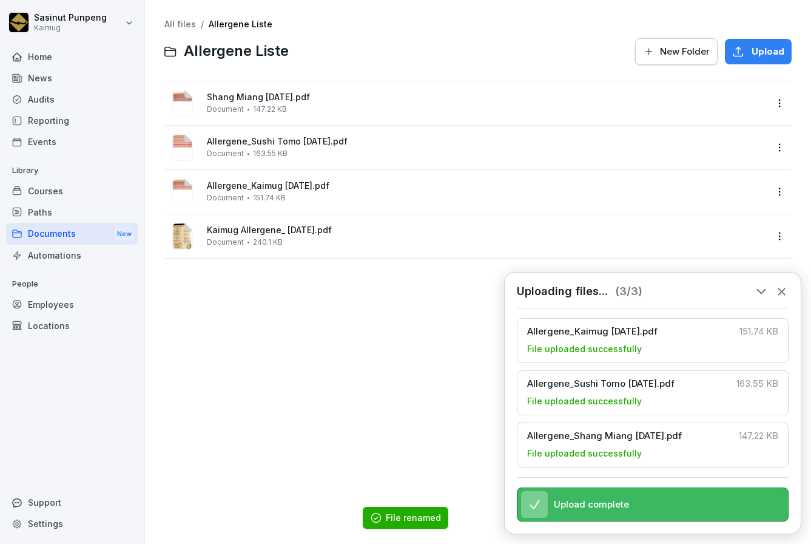
click at [773, 149] on html "Sasinut Punpeng Kaimug Home News Audits Reporting Events Library Courses Paths …" at bounding box center [405, 272] width 811 height 544
click at [744, 170] on div "Show details" at bounding box center [719, 172] width 117 height 24
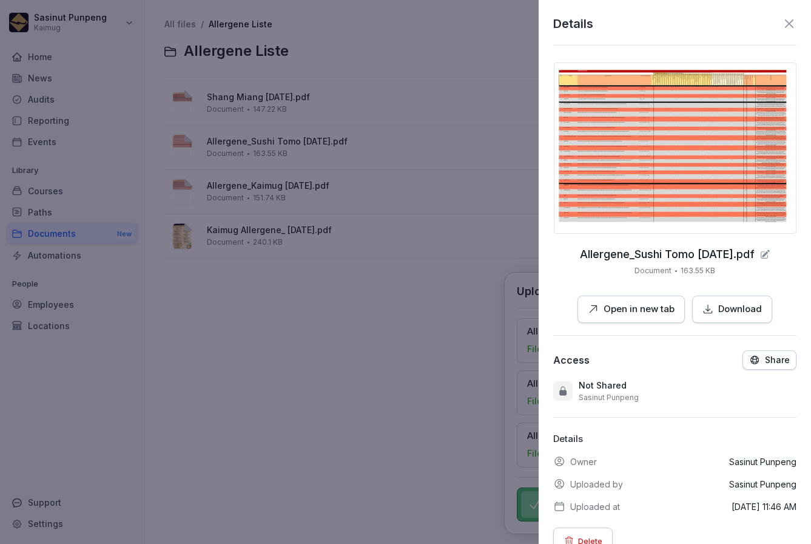
click at [782, 21] on icon at bounding box center [789, 23] width 15 height 15
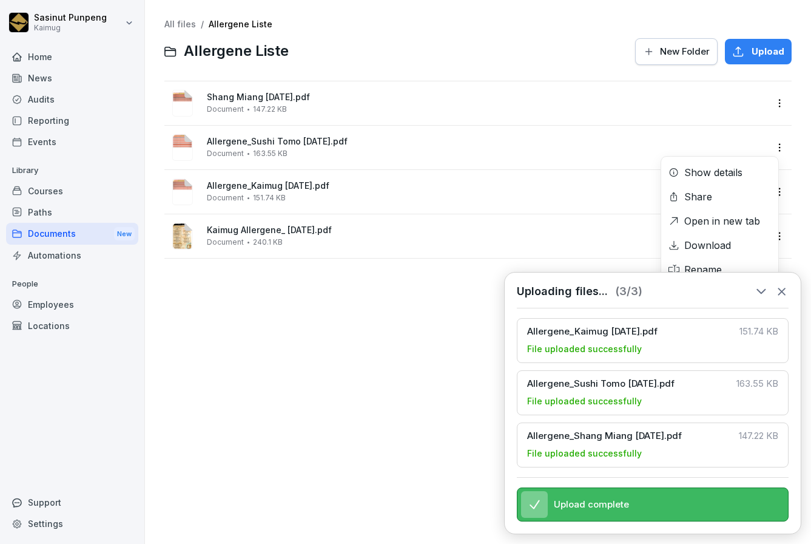
click at [770, 152] on html "Sasinut Punpeng Kaimug Home News Audits Reporting Events Library Courses Paths …" at bounding box center [405, 272] width 811 height 544
click at [779, 286] on html "Sasinut Punpeng Kaimug Home News Audits Reporting Events Library Courses Paths …" at bounding box center [405, 272] width 811 height 544
click at [784, 286] on icon at bounding box center [782, 291] width 13 height 13
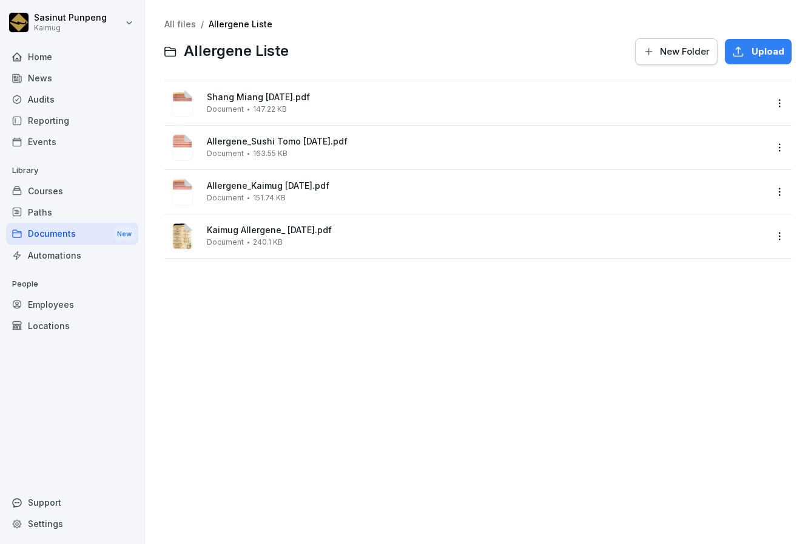
click at [776, 149] on html "Sasinut Punpeng Kaimug Home News Audits Reporting Events Library Courses Paths …" at bounding box center [405, 272] width 811 height 544
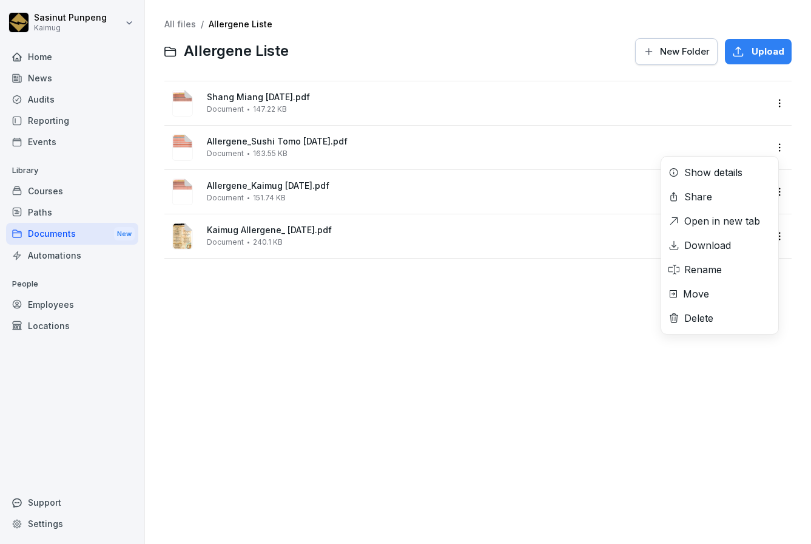
click at [702, 269] on div "Rename" at bounding box center [704, 269] width 38 height 15
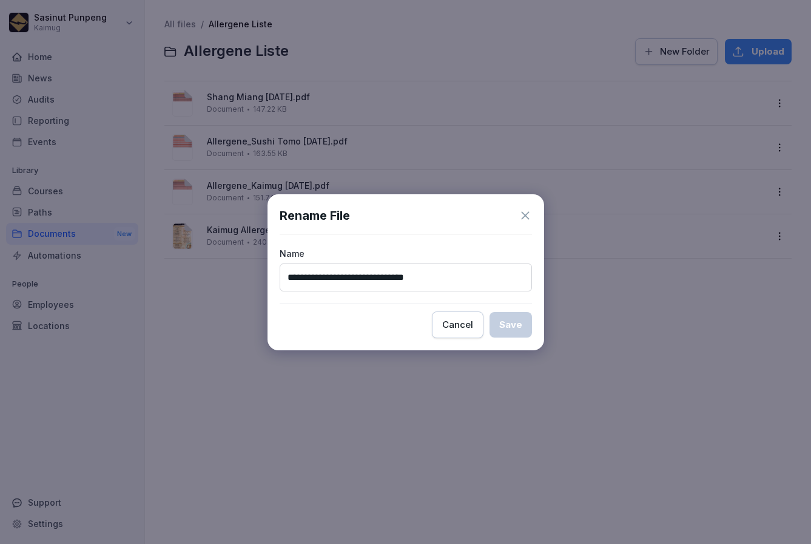
click at [334, 275] on input "**********" at bounding box center [406, 277] width 252 height 28
drag, startPoint x: 334, startPoint y: 274, endPoint x: 259, endPoint y: 273, distance: 74.6
click at [259, 273] on body "**********" at bounding box center [405, 272] width 811 height 544
type input "**********"
click at [513, 327] on div "Save" at bounding box center [510, 324] width 23 height 13
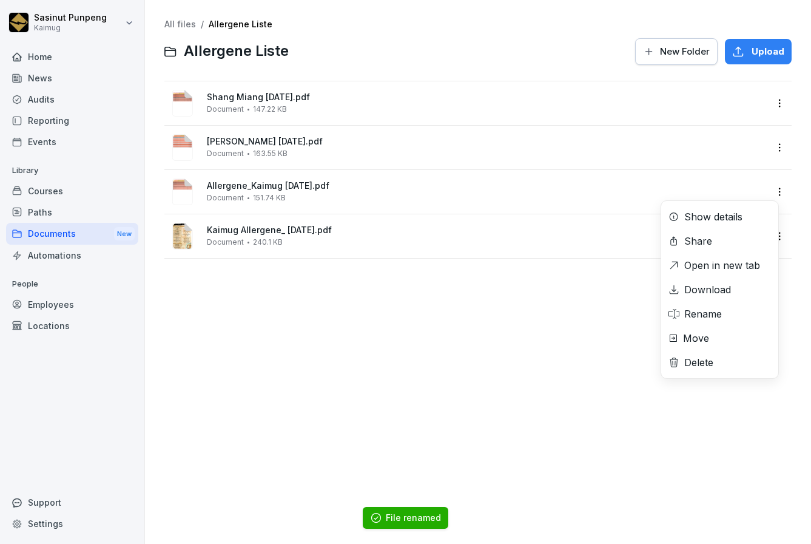
click at [769, 192] on html "Sasinut Punpeng Kaimug Home News Audits Reporting Events Library Courses Paths …" at bounding box center [405, 272] width 811 height 544
click at [698, 319] on div "Rename" at bounding box center [704, 313] width 38 height 15
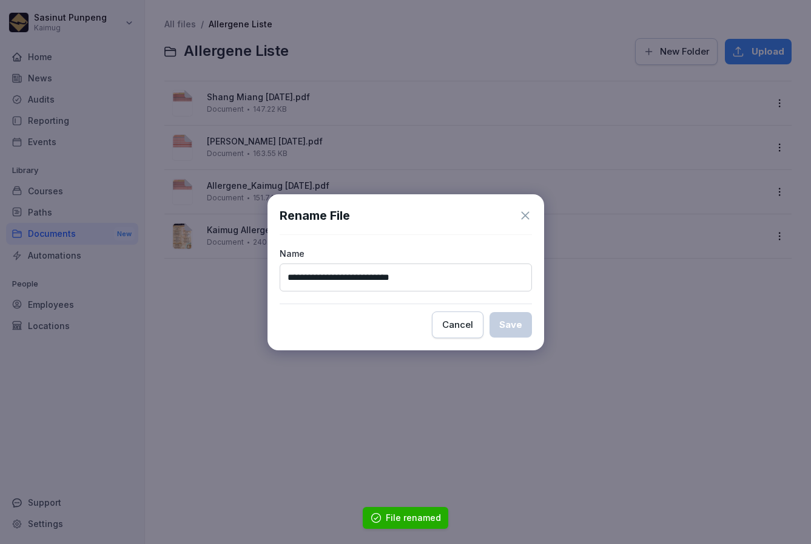
click at [333, 279] on input "**********" at bounding box center [406, 277] width 252 height 28
drag, startPoint x: 333, startPoint y: 276, endPoint x: 425, endPoint y: 305, distance: 97.1
click at [276, 276] on div "**********" at bounding box center [406, 272] width 277 height 156
type input "**********"
click at [506, 318] on div "Save" at bounding box center [510, 324] width 23 height 13
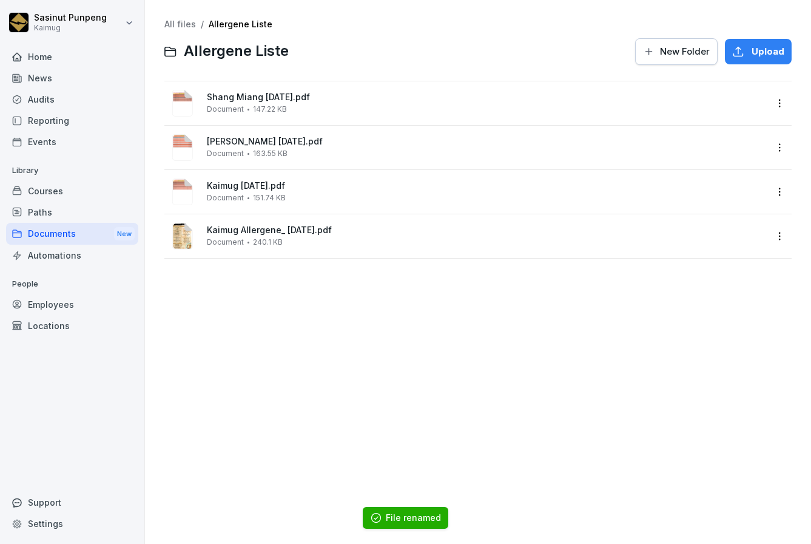
click at [478, 317] on div "All files / Allergene Liste Allergene Liste New Folder Upload [PERSON_NAME] [DA…" at bounding box center [478, 272] width 648 height 526
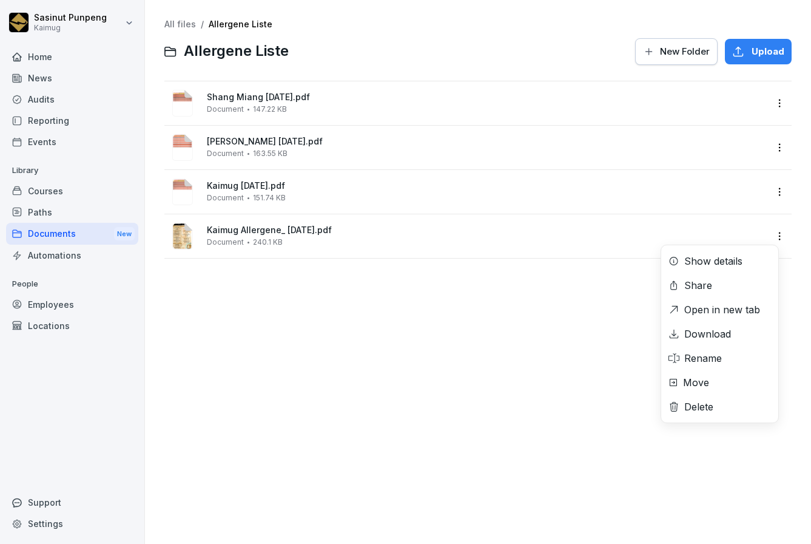
click at [776, 238] on html "Sasinut Punpeng Kaimug Home News Audits Reporting Events Library Courses Paths …" at bounding box center [405, 272] width 811 height 544
click at [706, 367] on div "Rename" at bounding box center [719, 358] width 117 height 24
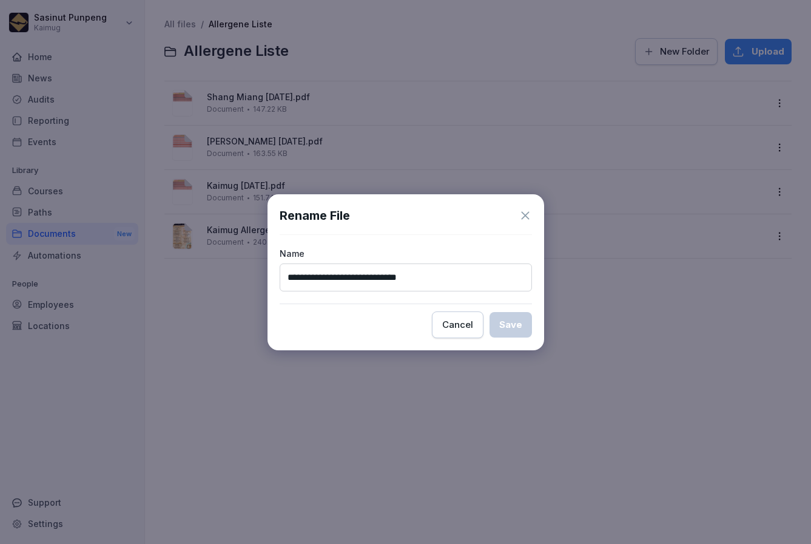
click at [322, 276] on input "**********" at bounding box center [406, 277] width 252 height 28
click at [360, 276] on input "**********" at bounding box center [406, 277] width 252 height 28
click at [363, 277] on input "**********" at bounding box center [406, 277] width 252 height 28
type input "**********"
click at [499, 323] on button "Save" at bounding box center [511, 324] width 42 height 25
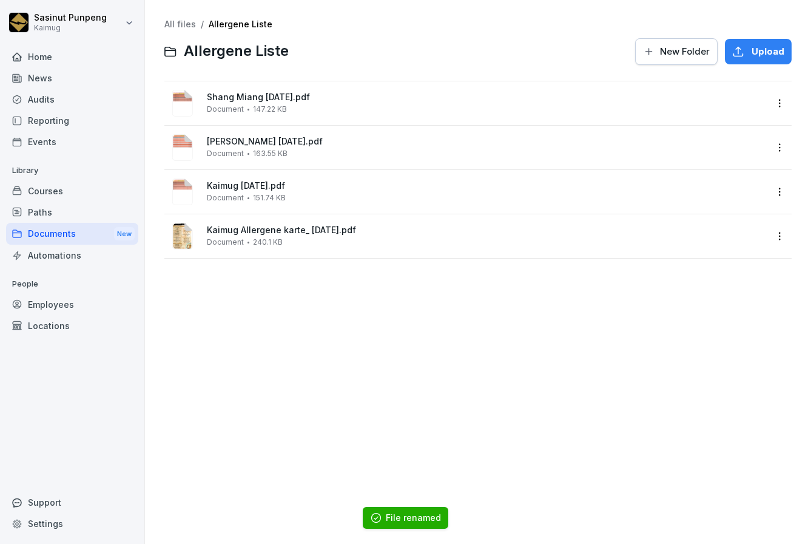
click at [480, 324] on div "All files / Allergene Liste Allergene Liste New Folder Upload [PERSON_NAME] [DA…" at bounding box center [478, 272] width 648 height 526
